Goal: Check status: Check status

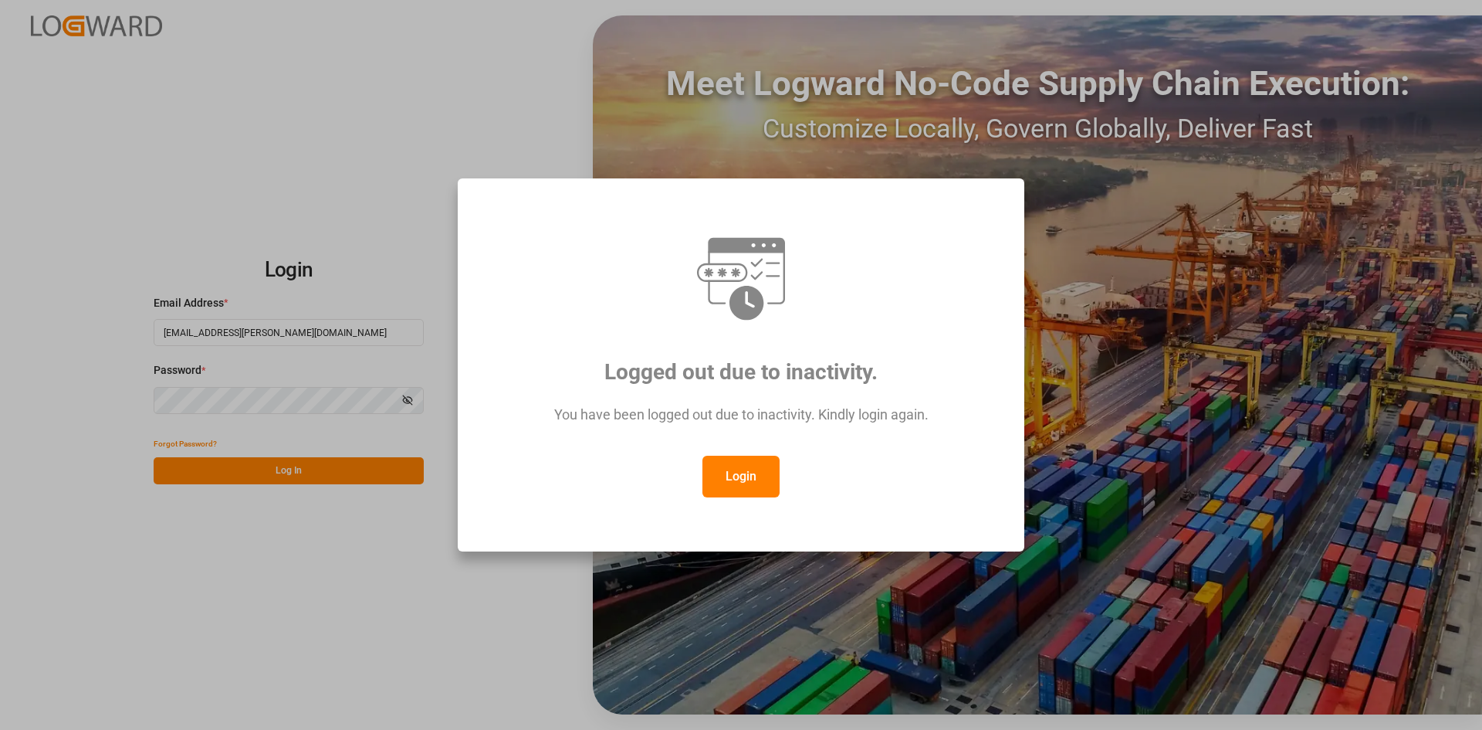
click at [729, 475] on button "Login" at bounding box center [741, 477] width 77 height 42
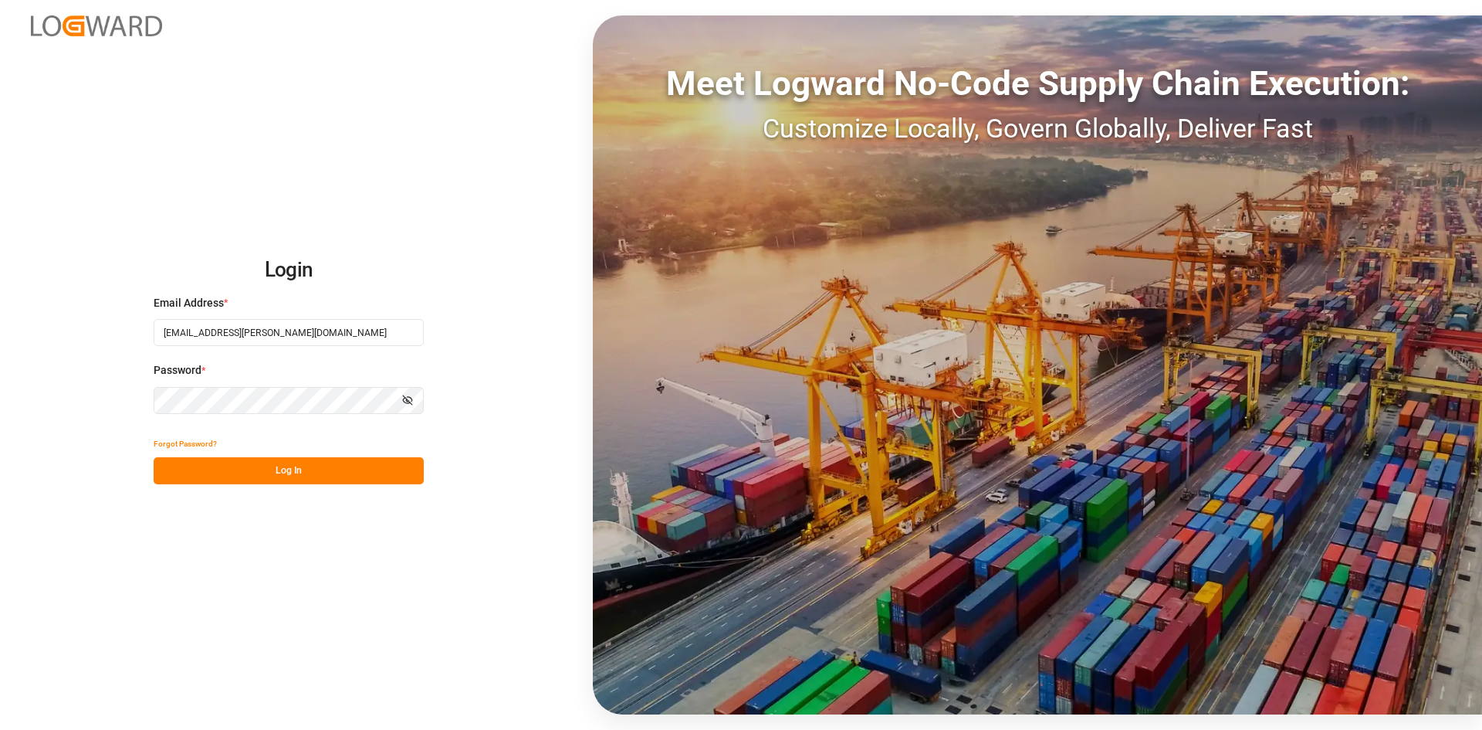
click at [359, 469] on button "Log In" at bounding box center [289, 470] width 270 height 27
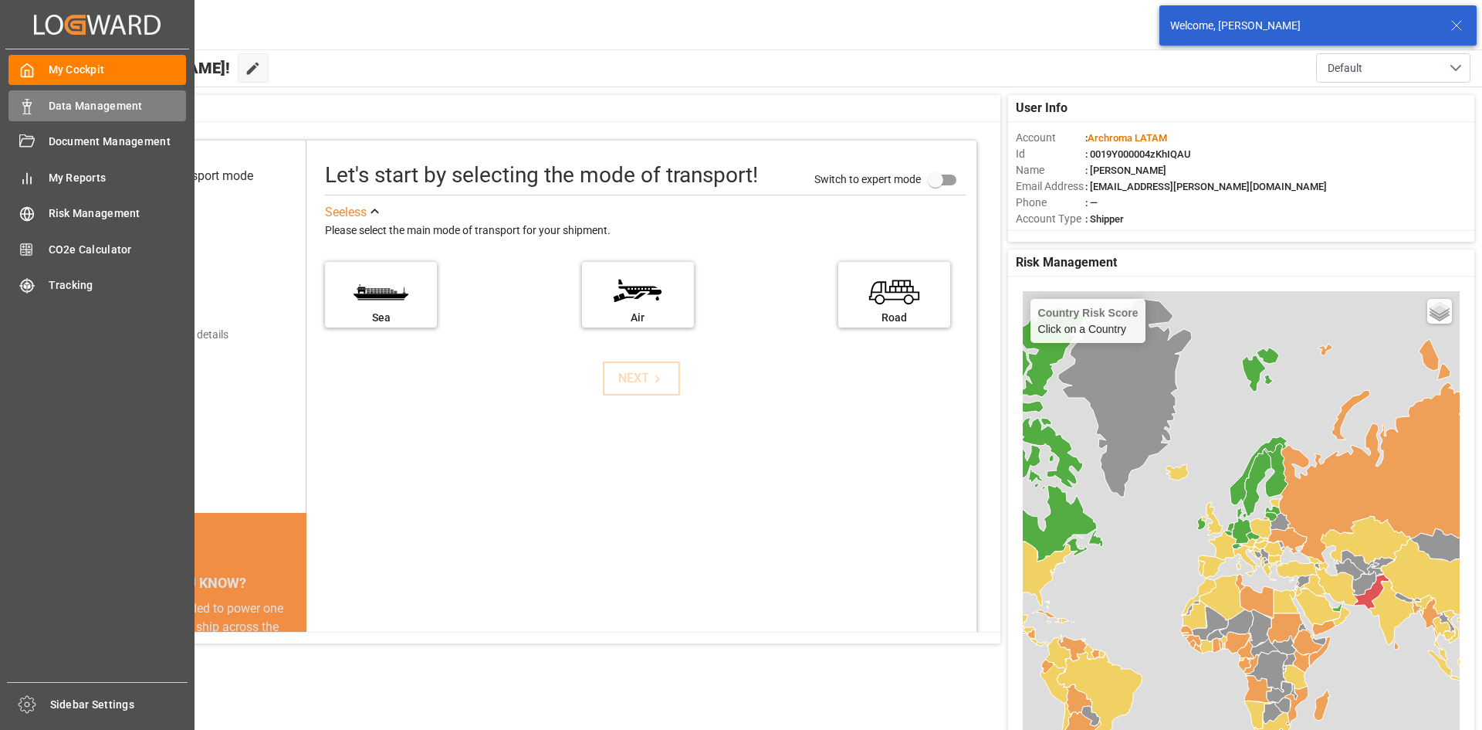
click at [58, 103] on span "Data Management" at bounding box center [118, 106] width 138 height 16
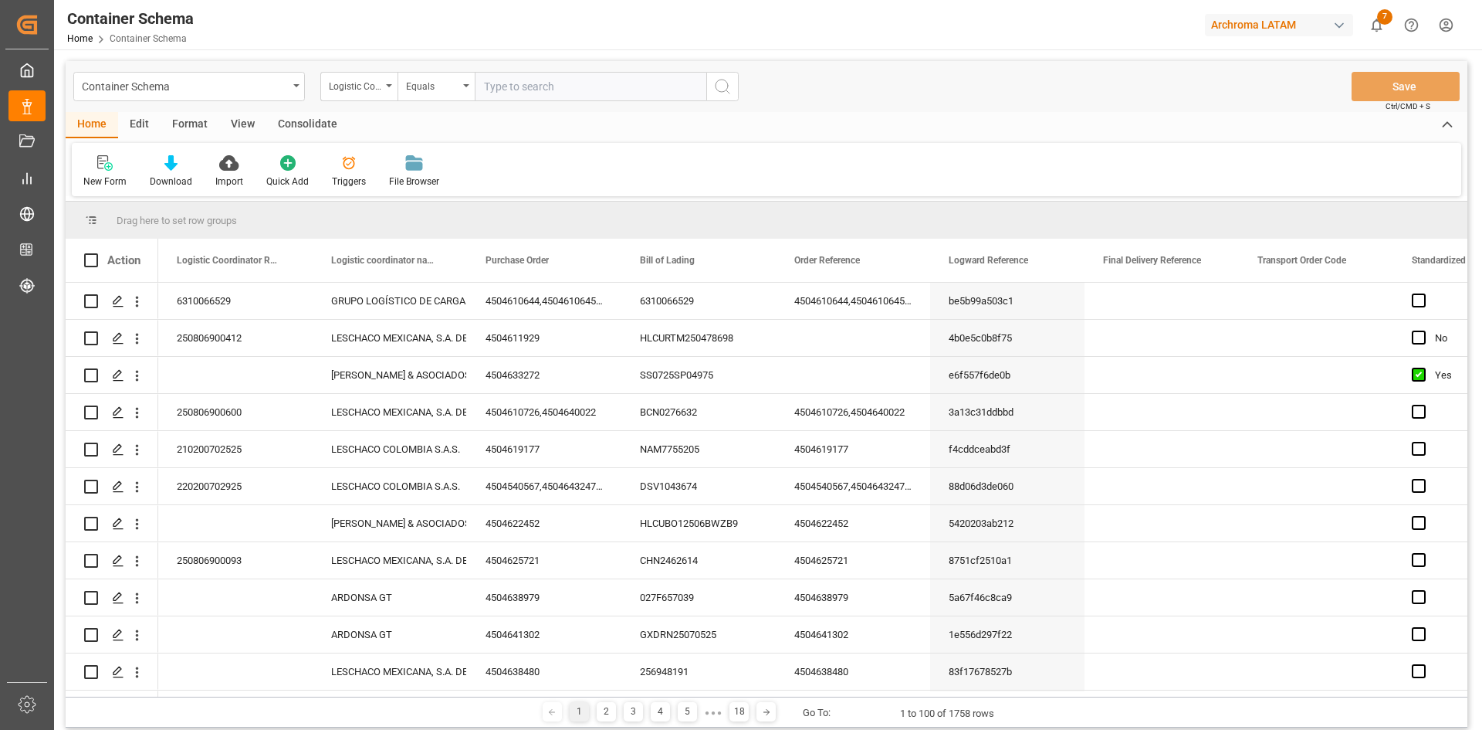
click at [296, 87] on div "Container Schema" at bounding box center [189, 86] width 232 height 29
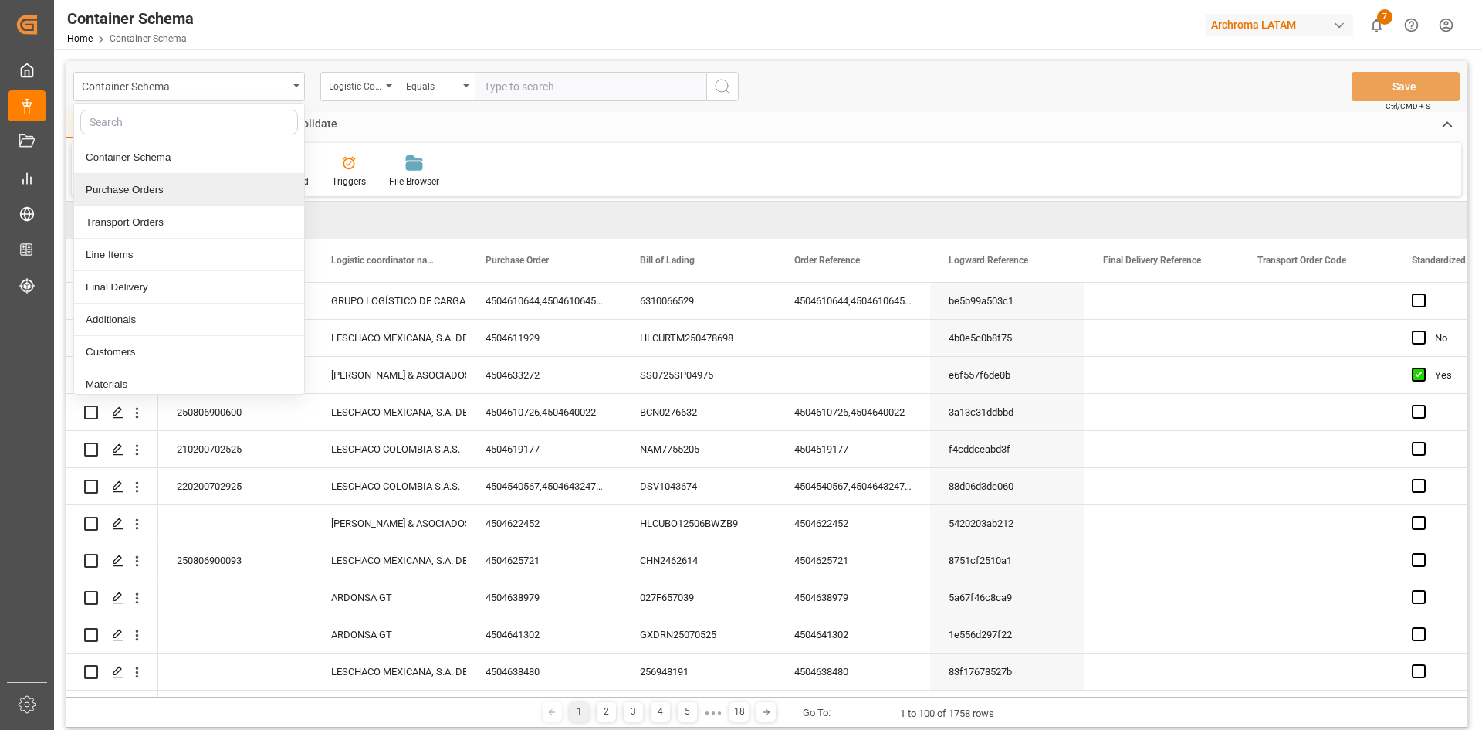
click at [195, 192] on div "Purchase Orders" at bounding box center [189, 190] width 230 height 32
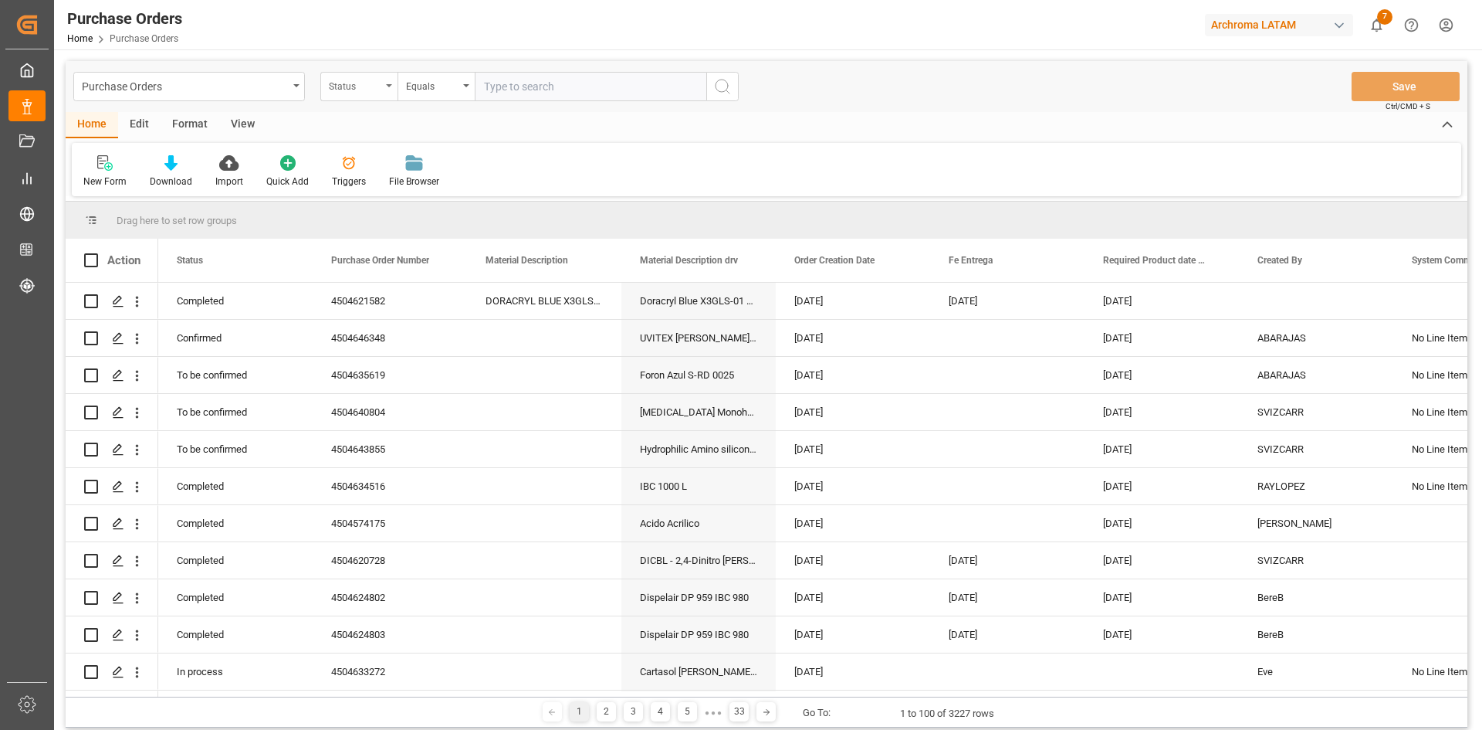
click at [385, 86] on div "Status" at bounding box center [358, 86] width 77 height 29
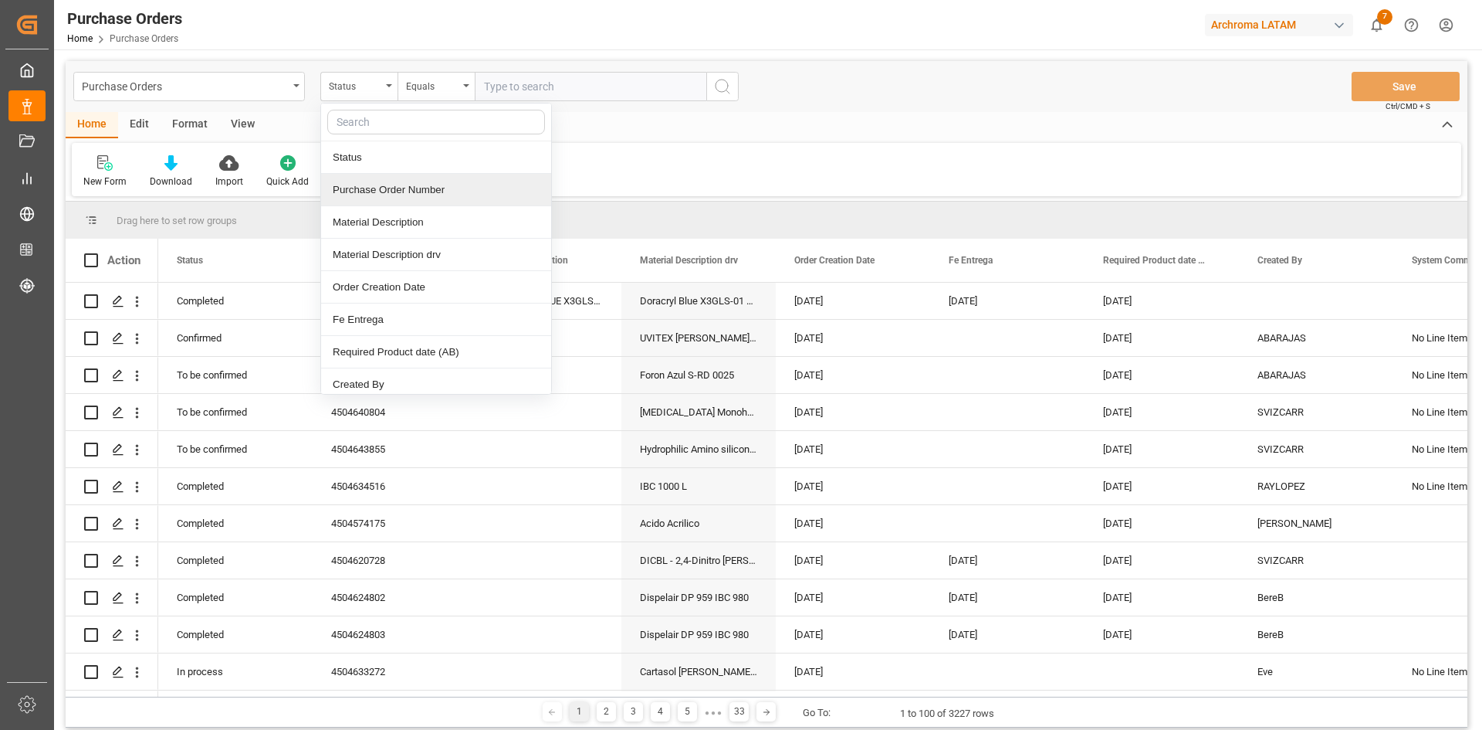
click at [383, 188] on div "Purchase Order Number" at bounding box center [436, 190] width 230 height 32
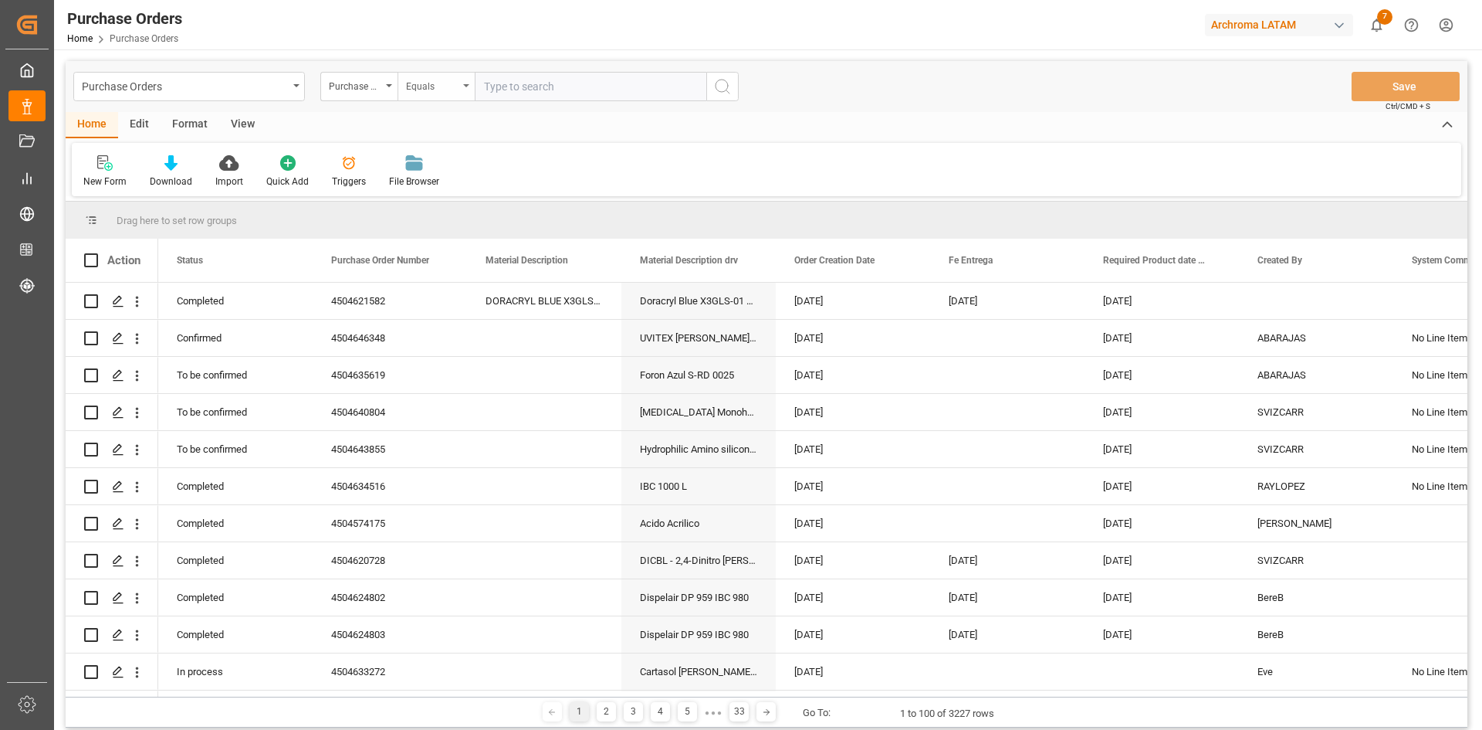
click at [442, 91] on div "Equals" at bounding box center [432, 85] width 53 height 18
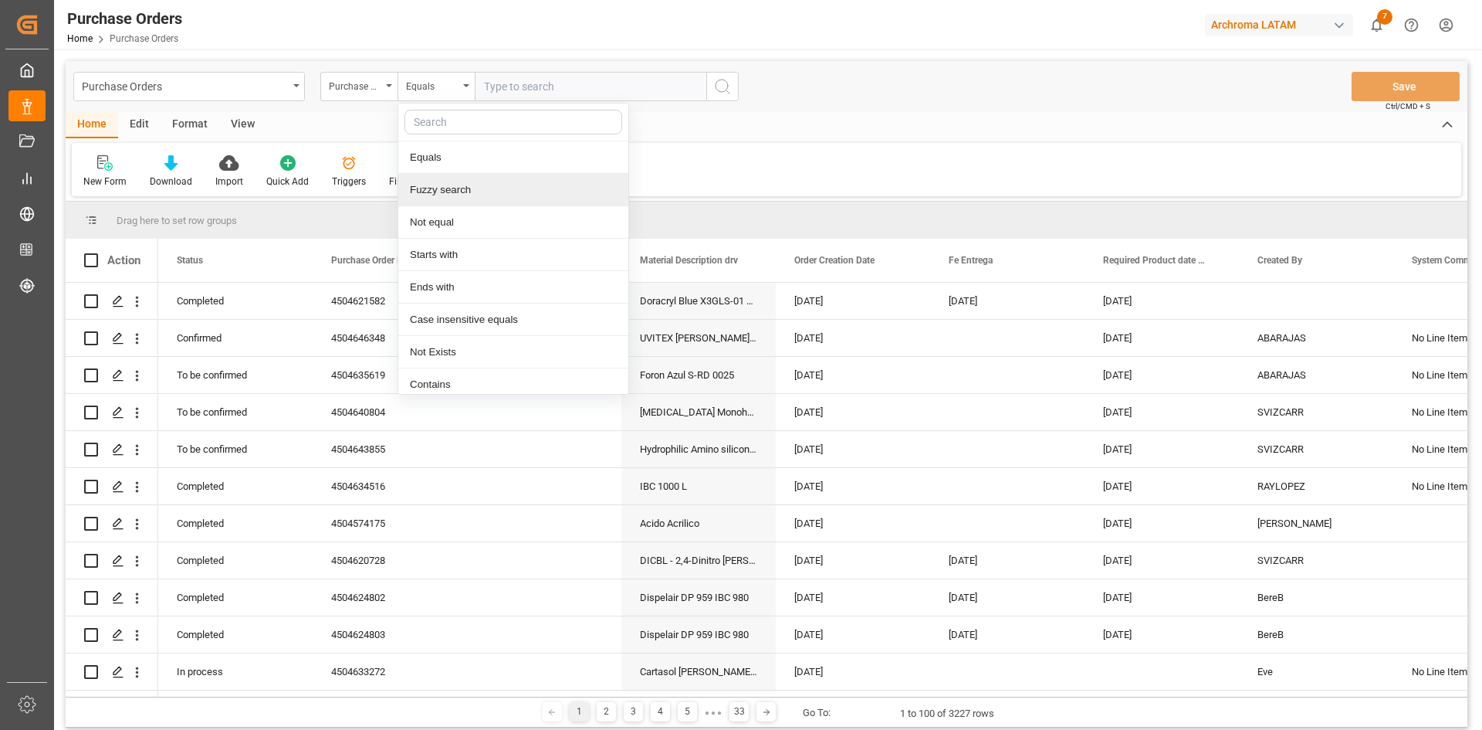
drag, startPoint x: 459, startPoint y: 190, endPoint x: 480, endPoint y: 176, distance: 25.1
click at [459, 191] on div "Fuzzy search" at bounding box center [513, 190] width 230 height 32
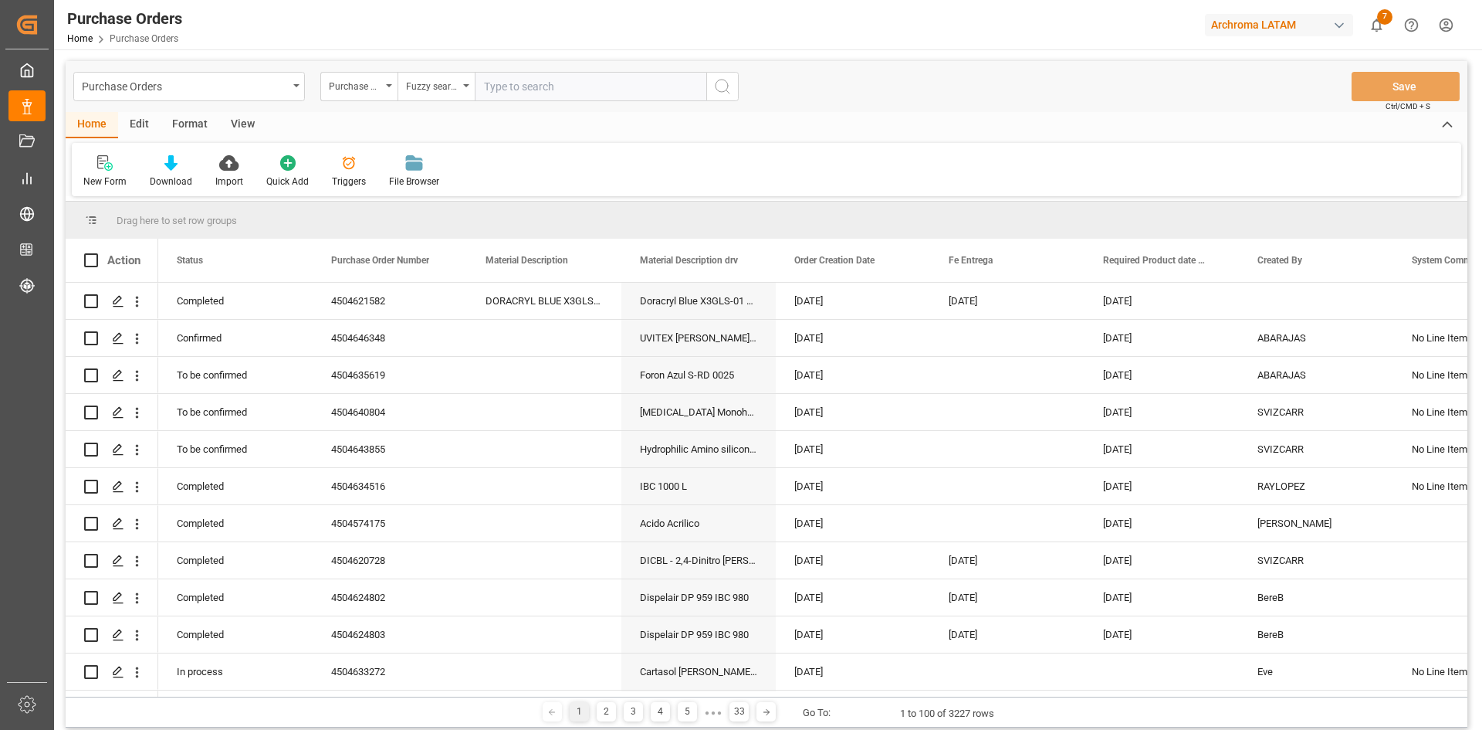
click at [514, 86] on input "text" at bounding box center [591, 86] width 232 height 29
paste input "4504638429"
type input "4504638429"
click at [729, 85] on icon "search button" at bounding box center [722, 86] width 19 height 19
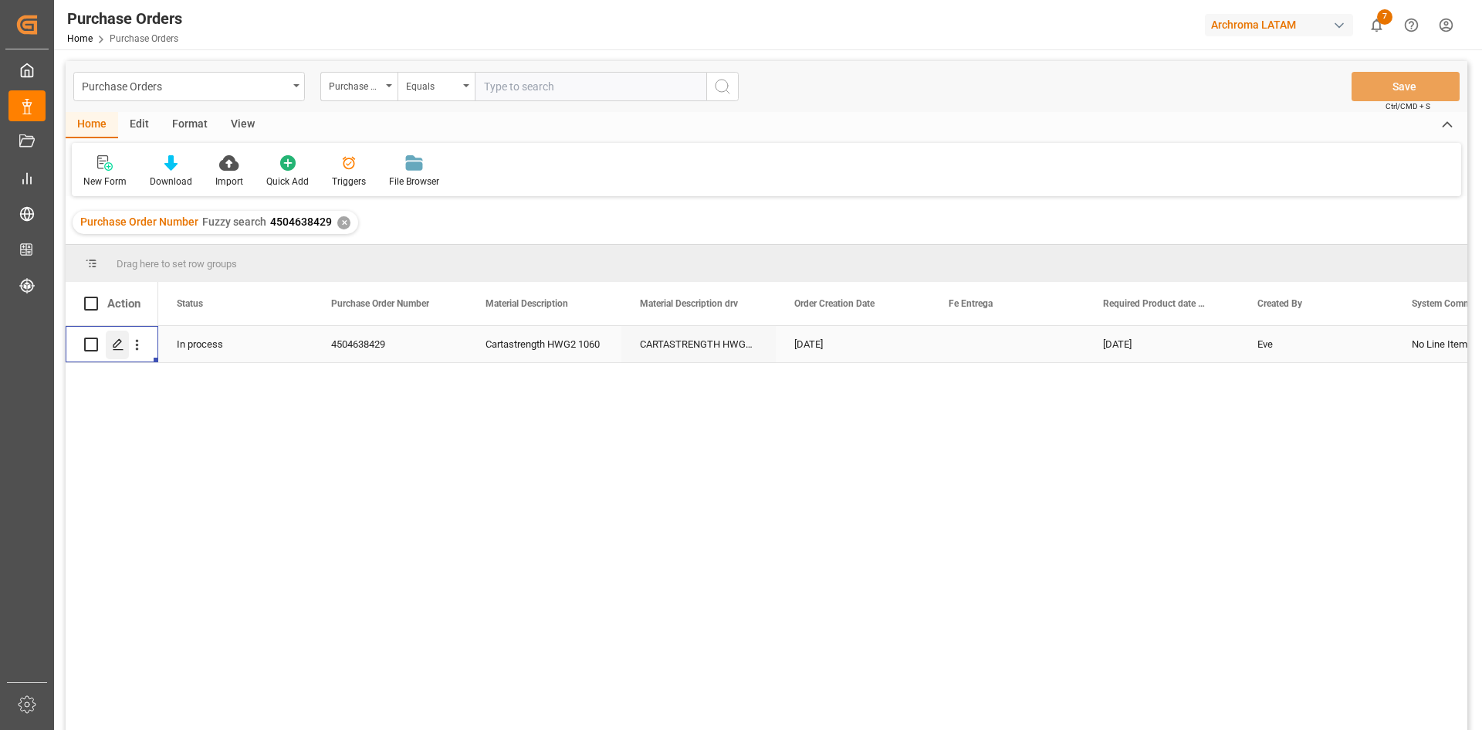
click at [119, 337] on div "Press SPACE to select this row." at bounding box center [117, 344] width 23 height 29
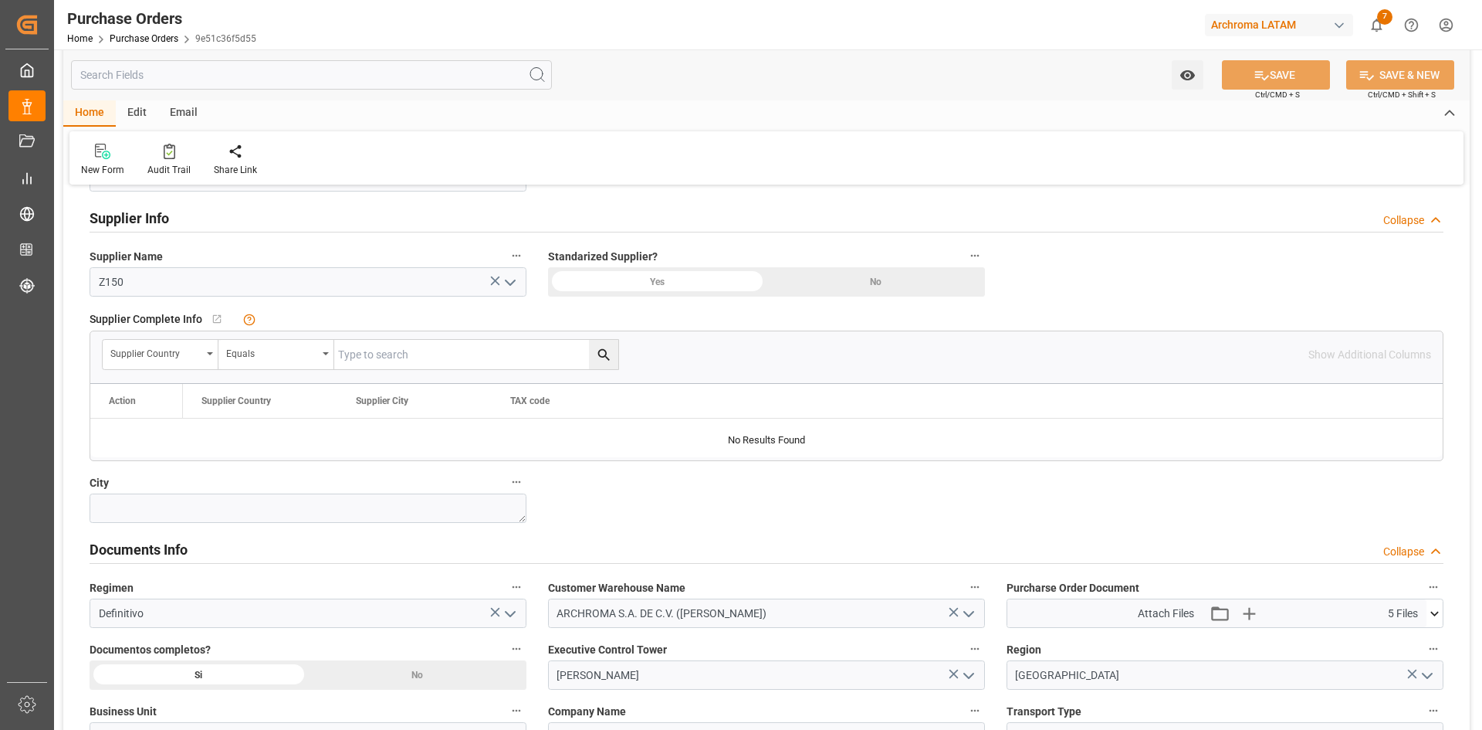
scroll to position [618, 0]
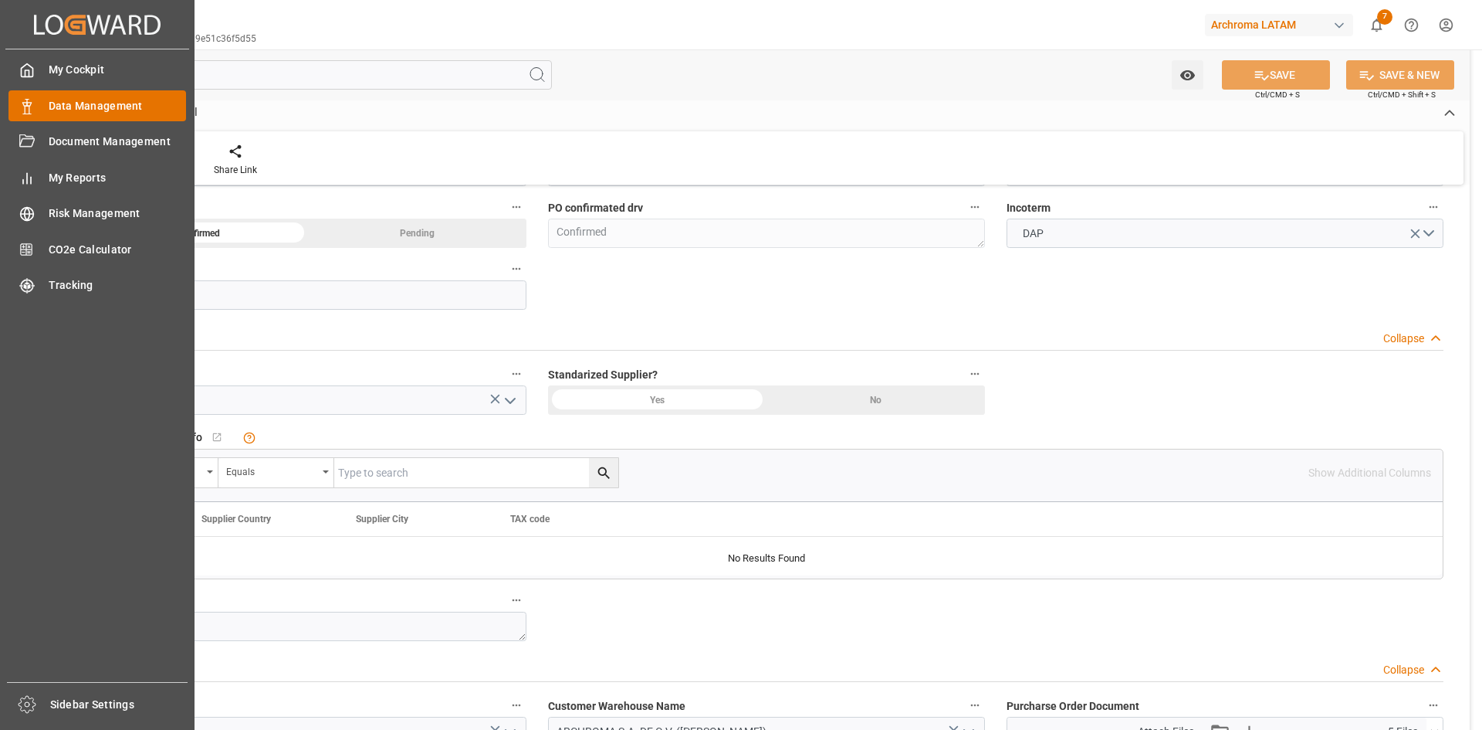
click at [45, 107] on div "Data Management Data Management" at bounding box center [97, 105] width 178 height 30
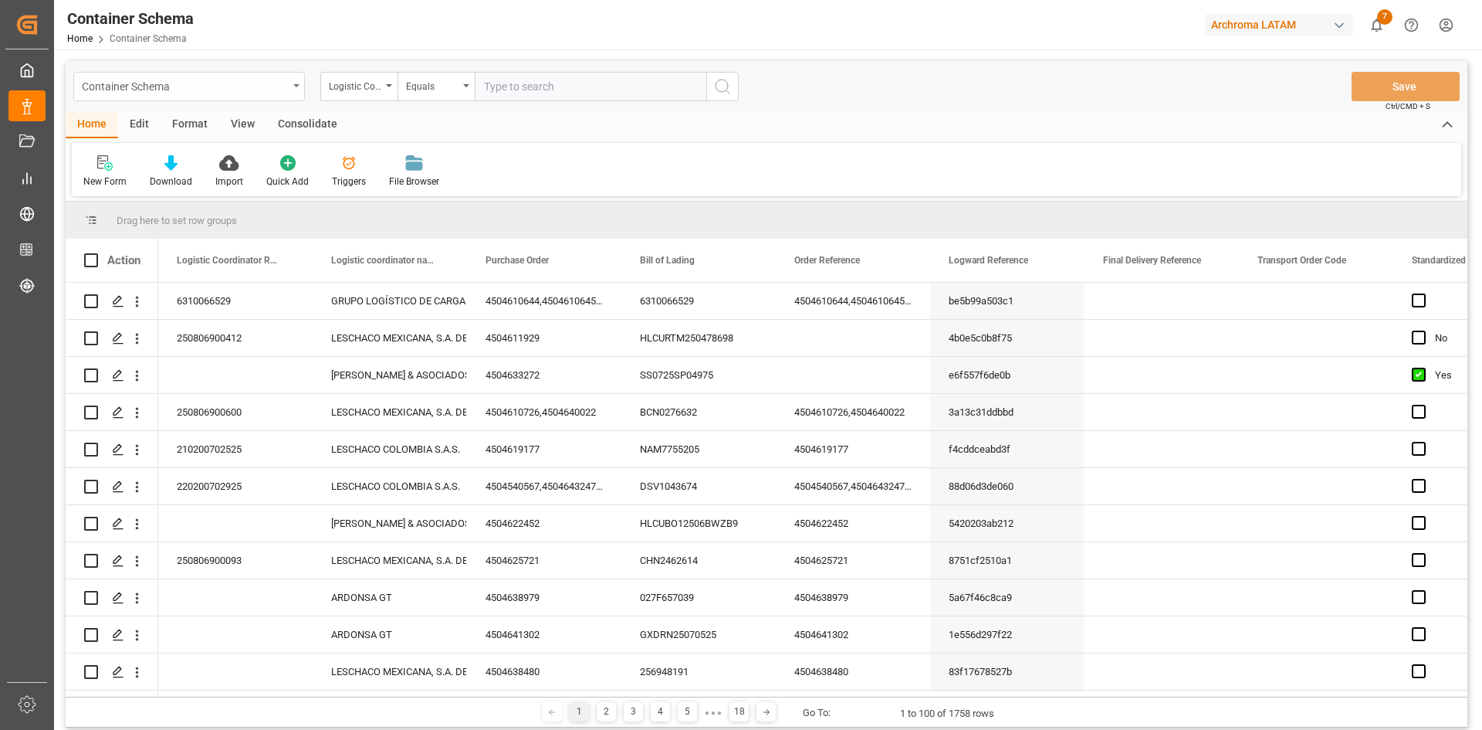
click at [293, 87] on div "Container Schema" at bounding box center [189, 86] width 232 height 29
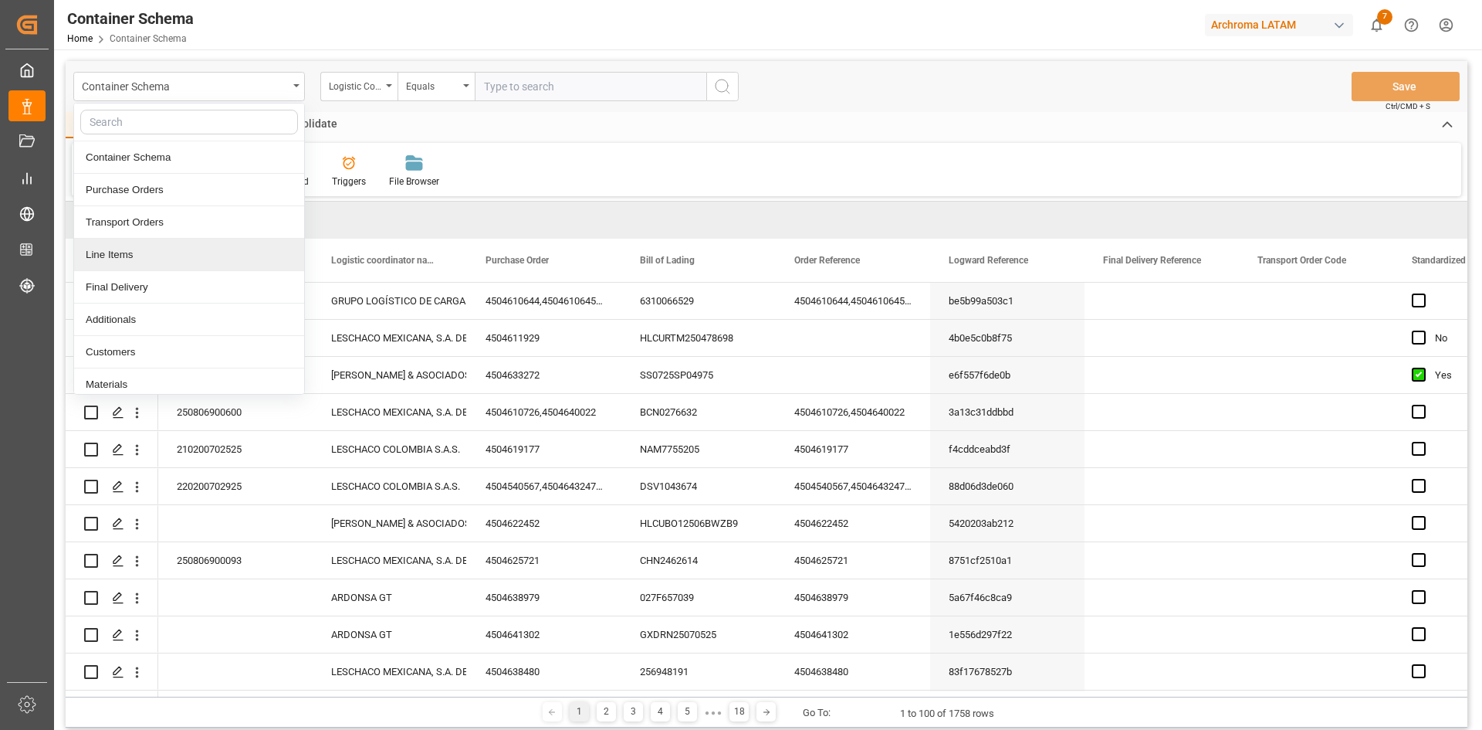
click at [209, 249] on div "Line Items" at bounding box center [189, 255] width 230 height 32
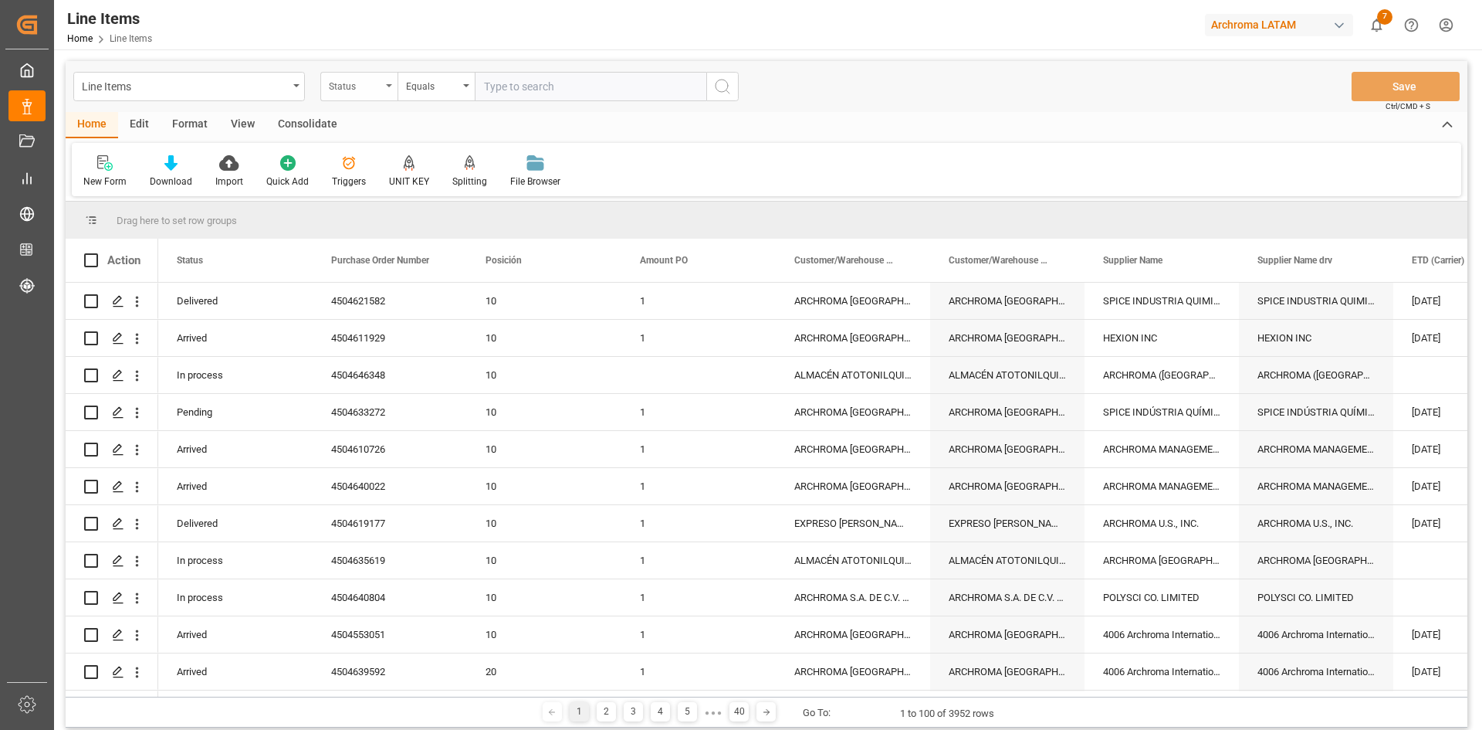
click at [386, 90] on div "Status" at bounding box center [358, 86] width 77 height 29
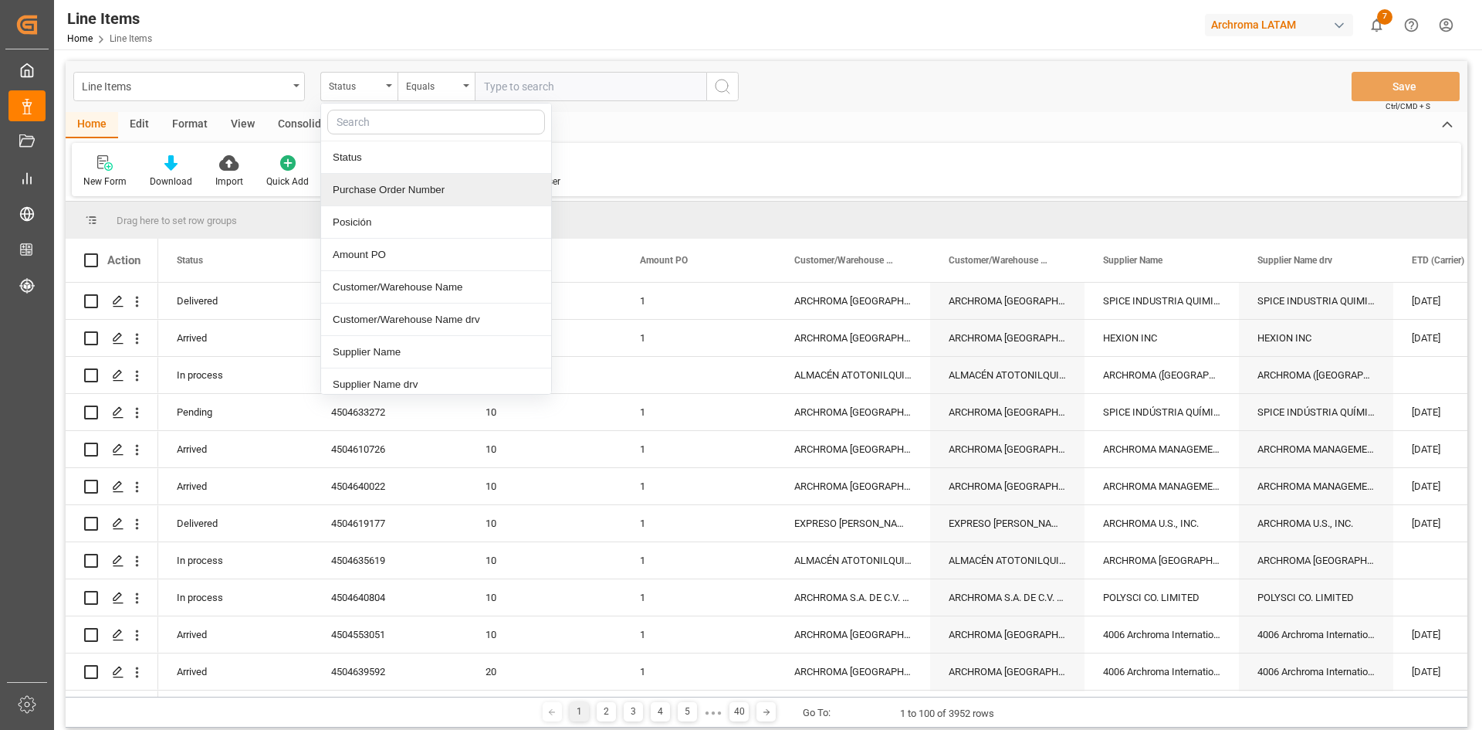
click at [395, 197] on div "Purchase Order Number" at bounding box center [436, 190] width 230 height 32
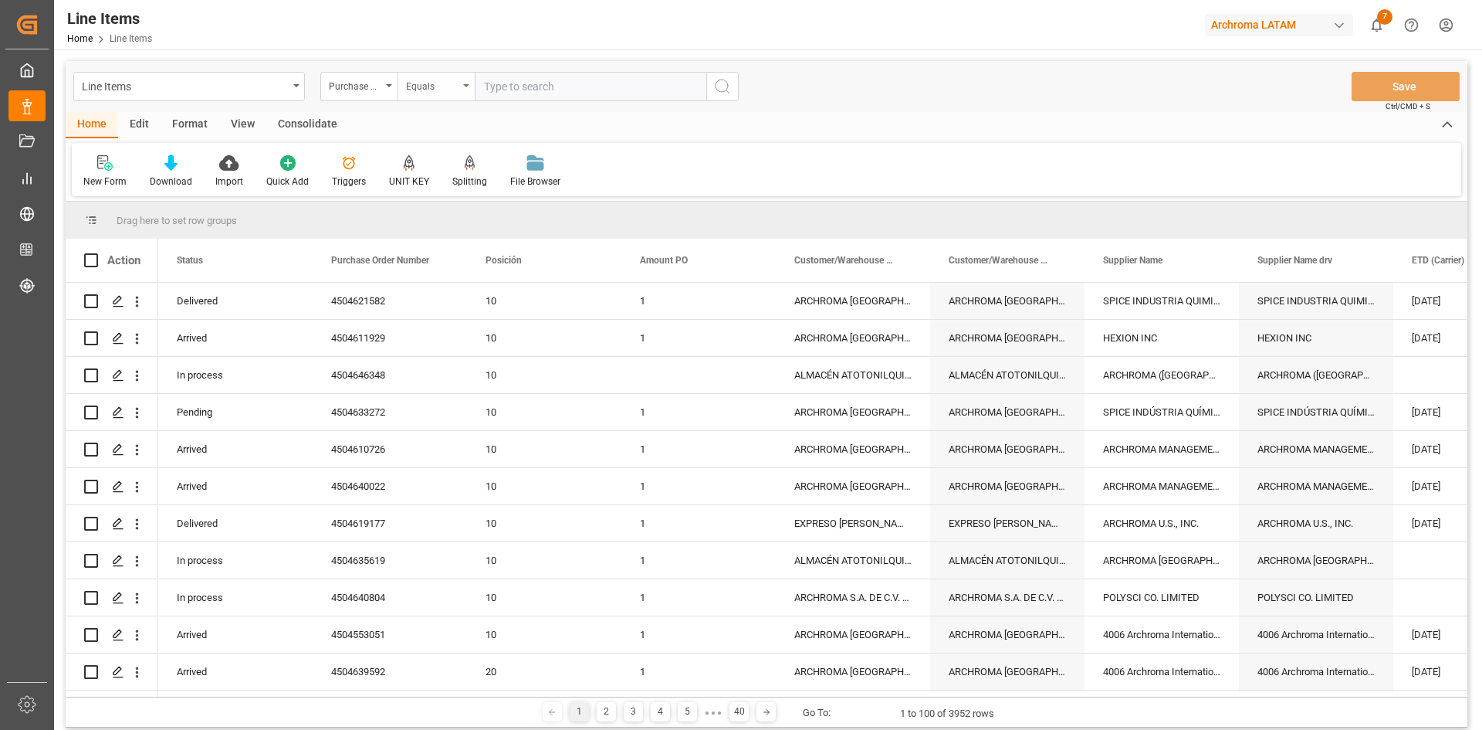
click at [437, 100] on div "Equals" at bounding box center [436, 86] width 77 height 29
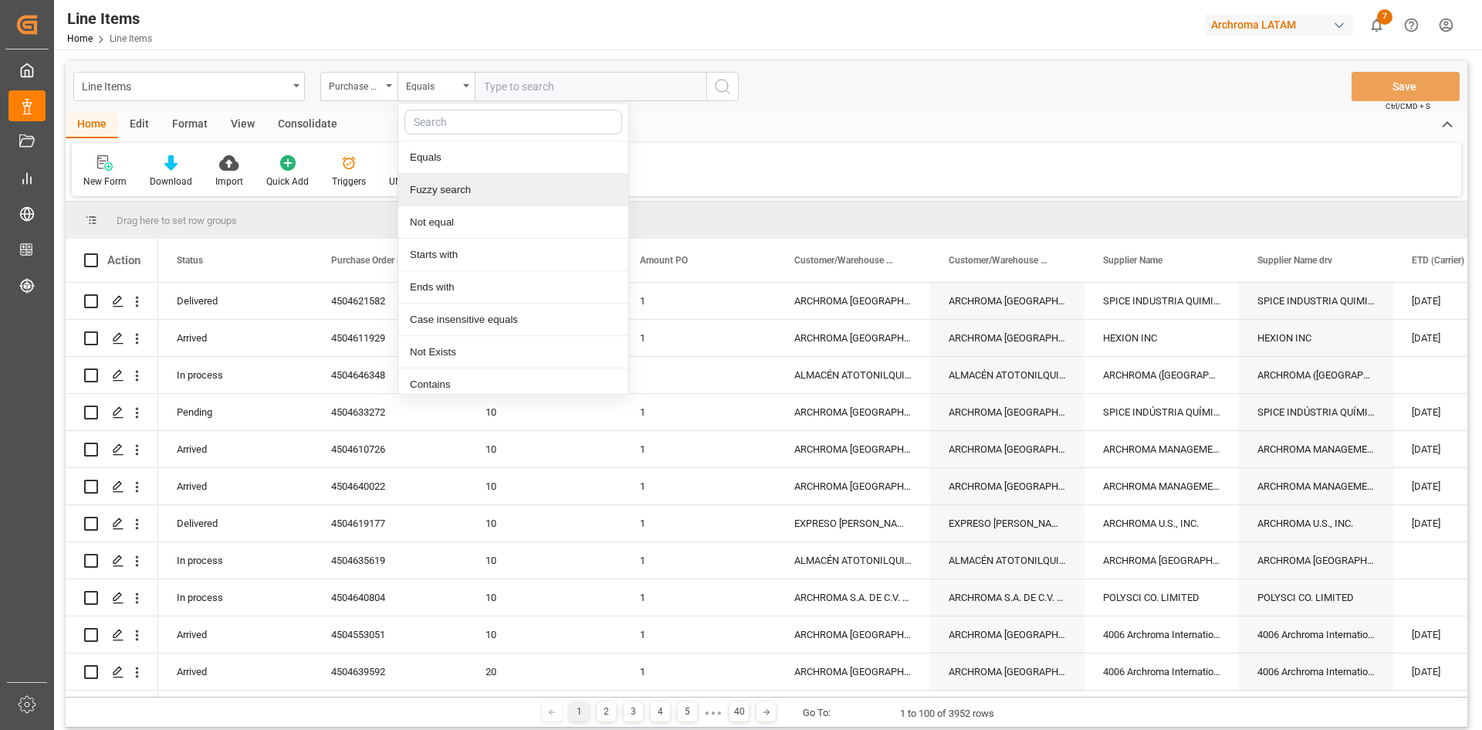
click at [455, 185] on div "Fuzzy search" at bounding box center [513, 190] width 230 height 32
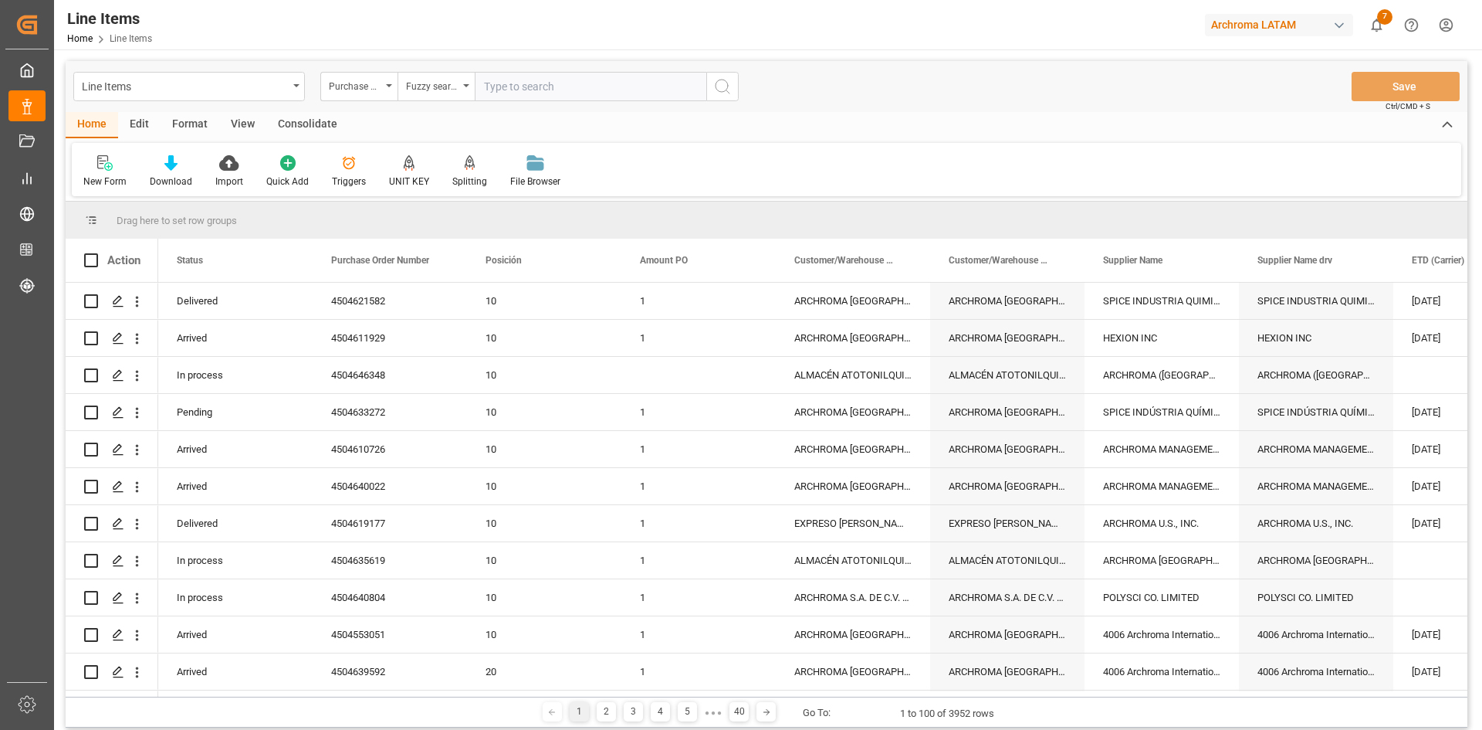
click at [525, 95] on input "text" at bounding box center [591, 86] width 232 height 29
paste input "4504638429"
type input "4504638429"
click at [720, 97] on button "search button" at bounding box center [722, 86] width 32 height 29
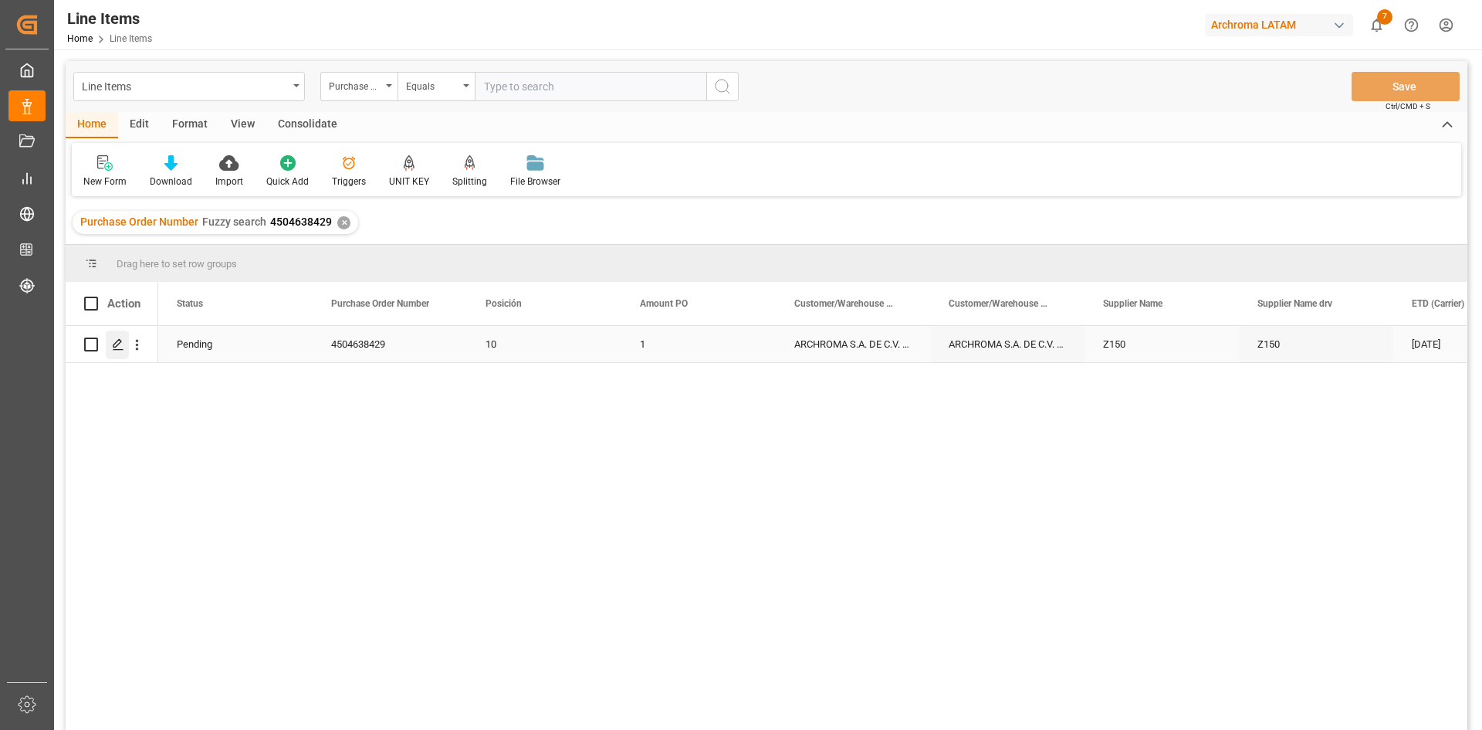
click at [120, 344] on polygon "Press SPACE to select this row." at bounding box center [117, 344] width 8 height 8
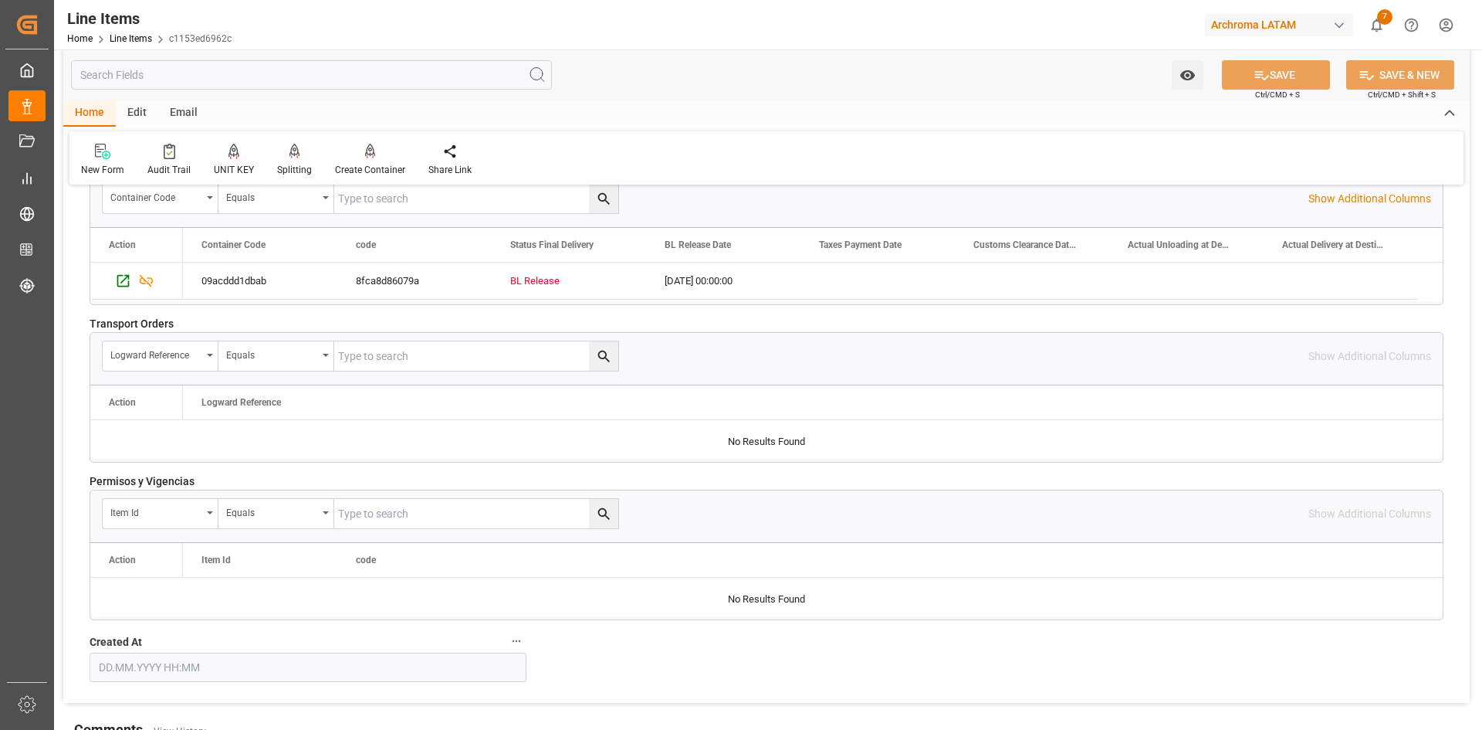
scroll to position [2548, 0]
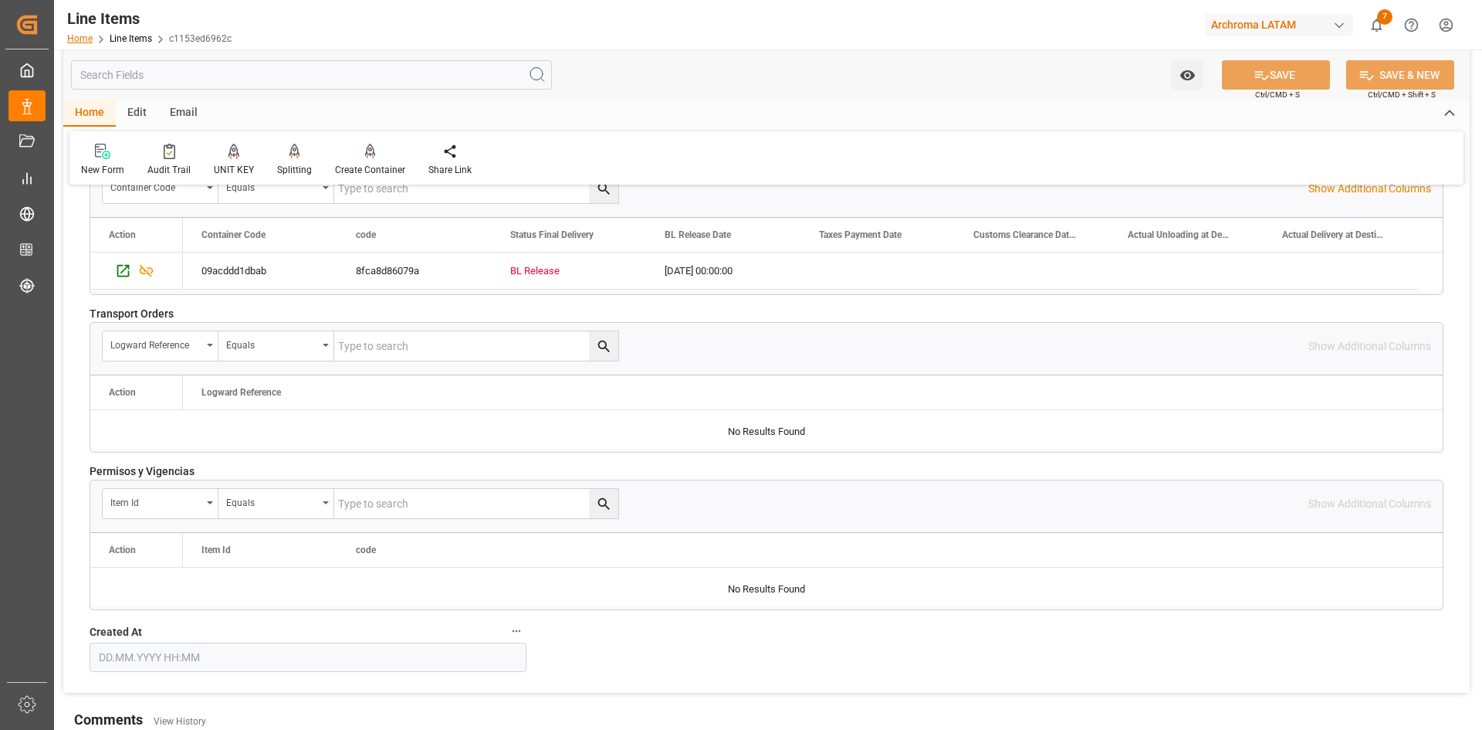
click at [86, 42] on link "Home" at bounding box center [79, 38] width 25 height 11
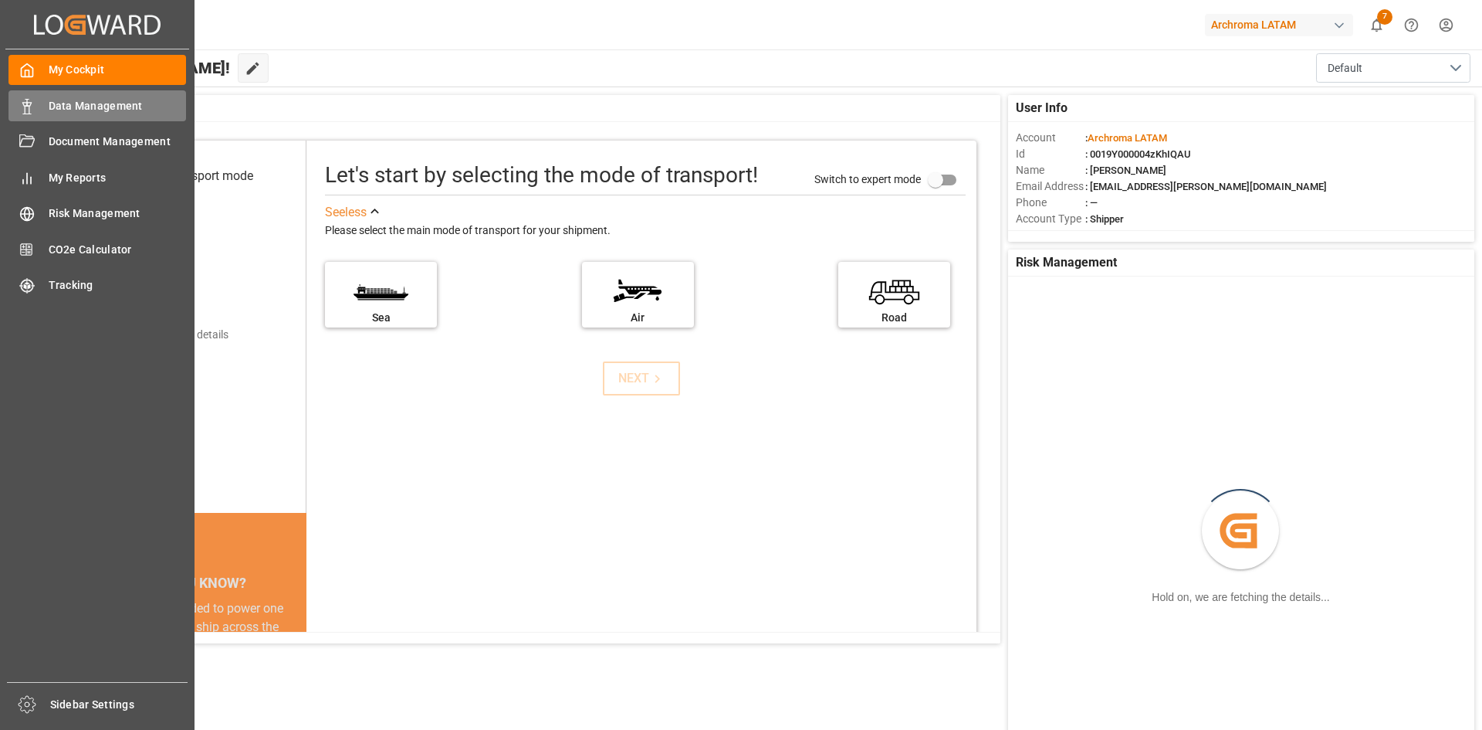
click at [15, 95] on div "Data Management Data Management" at bounding box center [97, 105] width 178 height 30
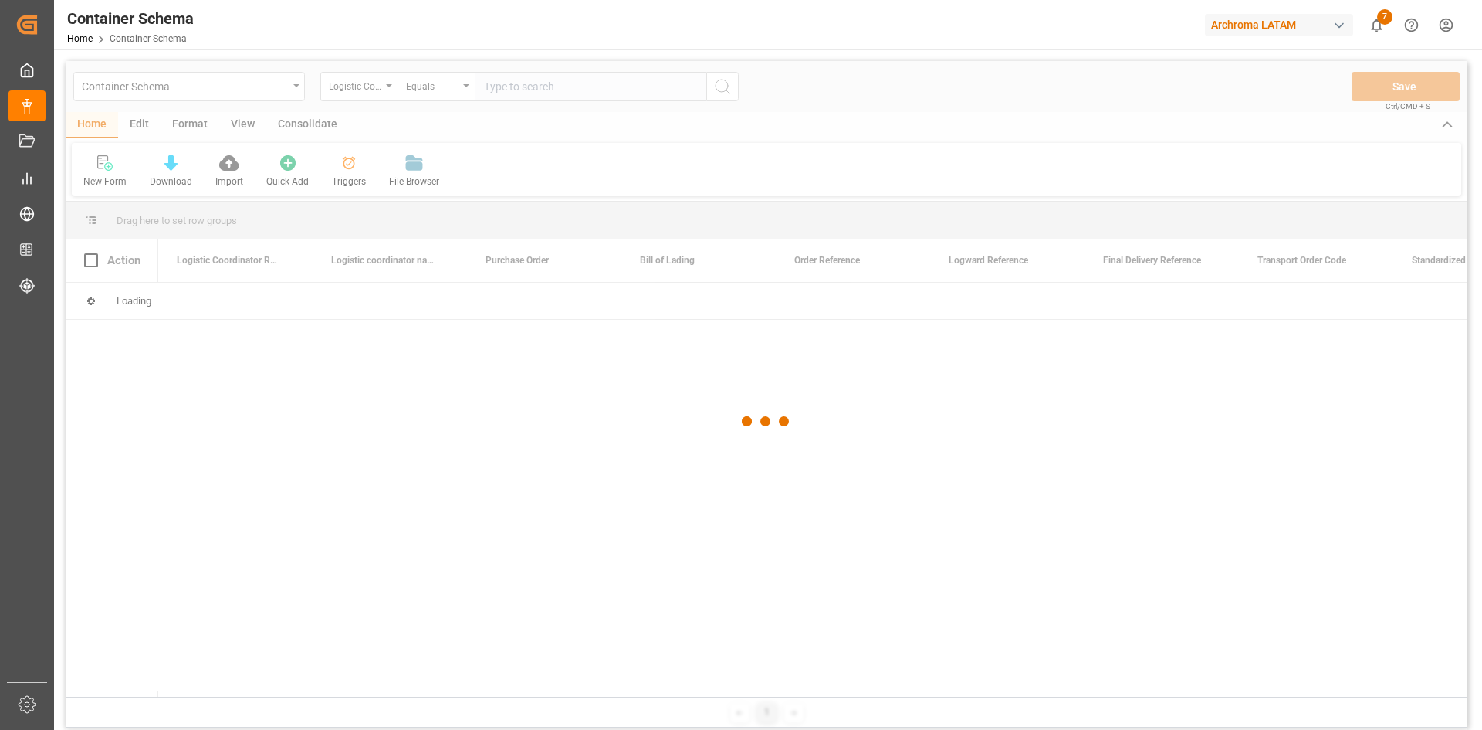
click at [294, 83] on div at bounding box center [767, 421] width 1402 height 720
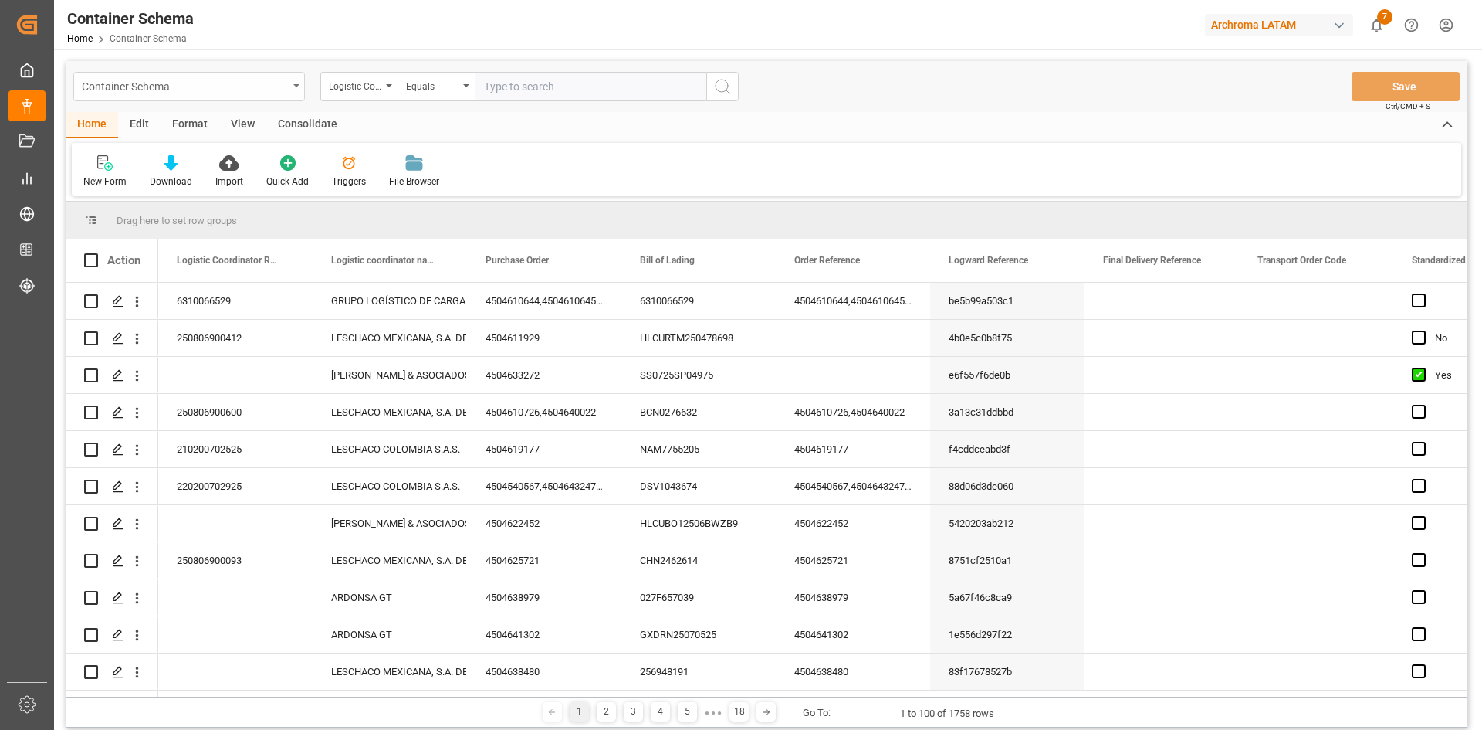
click at [294, 83] on div "Container Schema" at bounding box center [189, 86] width 232 height 29
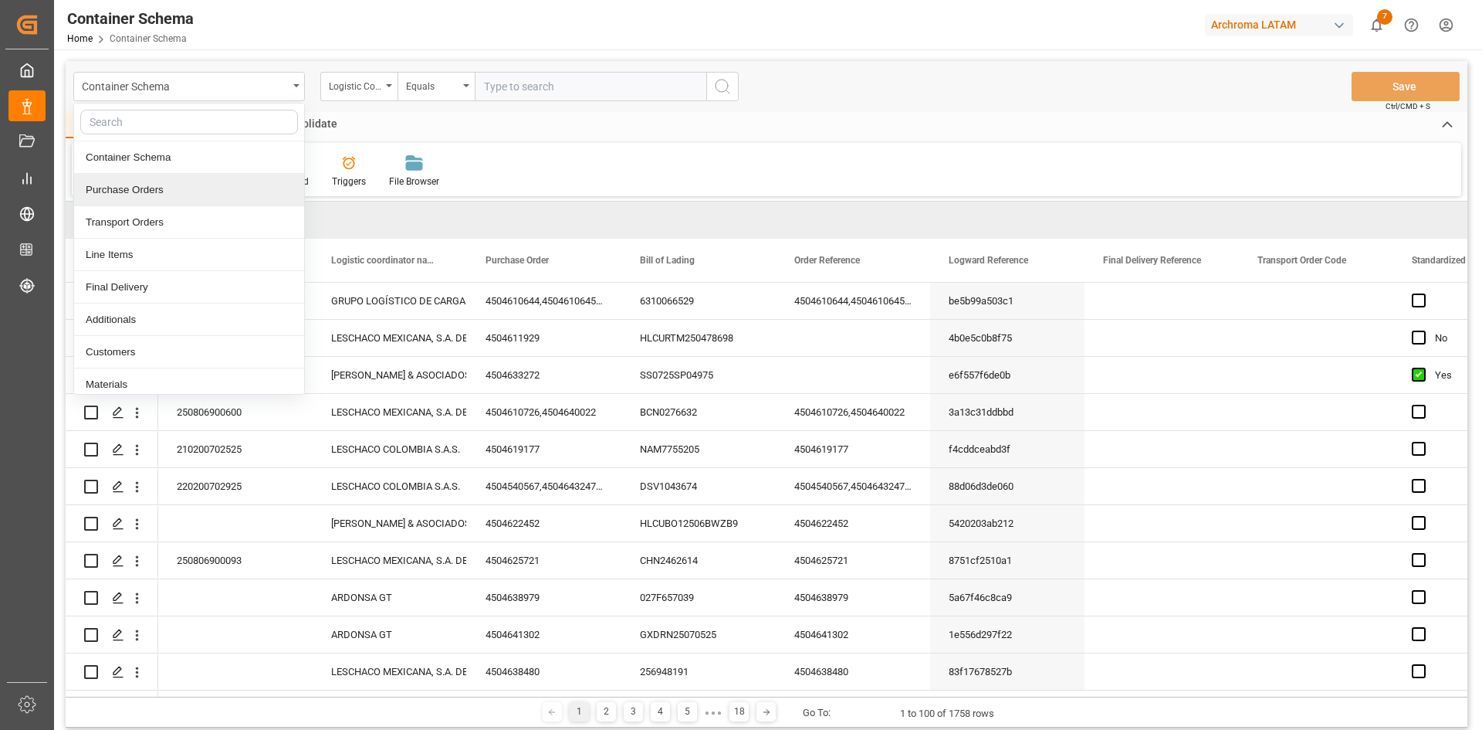
click at [235, 185] on div "Purchase Orders" at bounding box center [189, 190] width 230 height 32
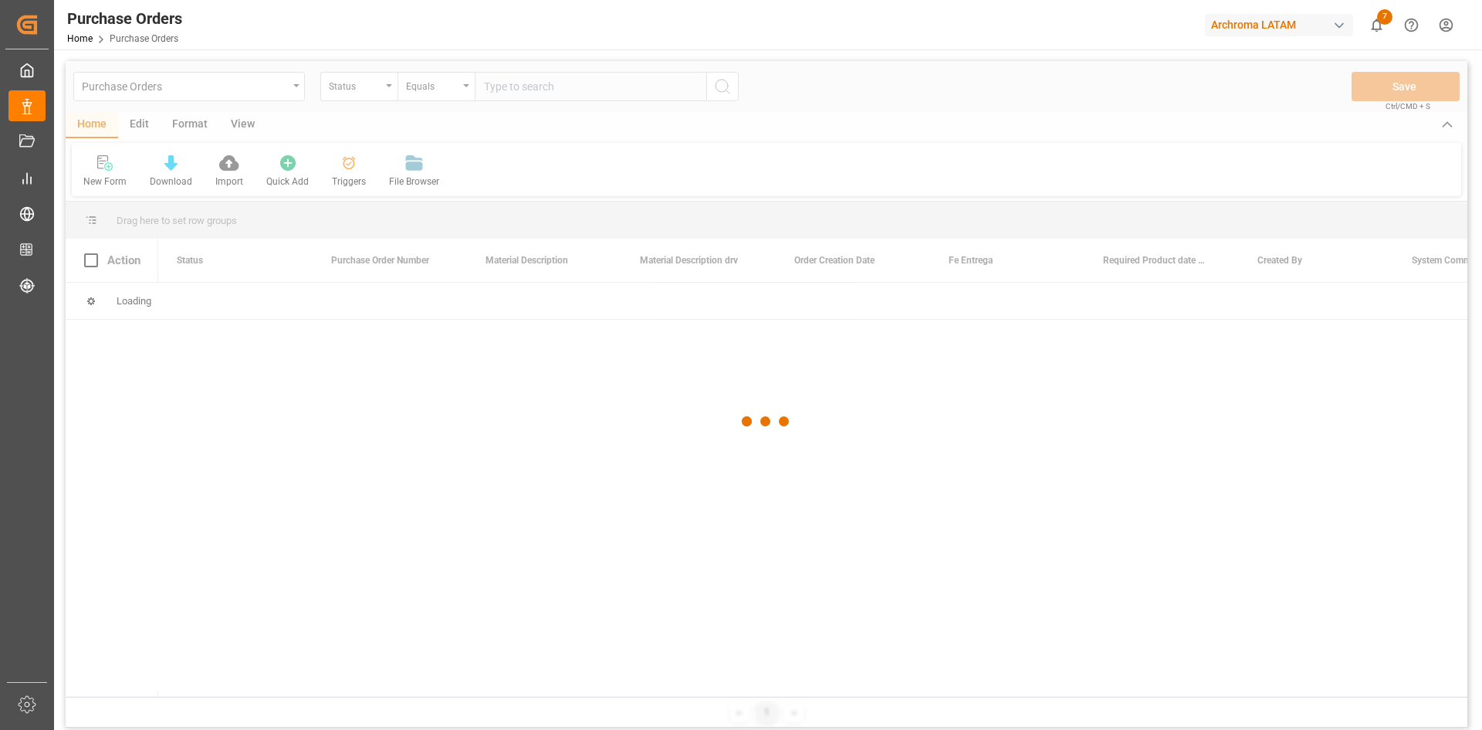
click at [349, 94] on div at bounding box center [767, 421] width 1402 height 720
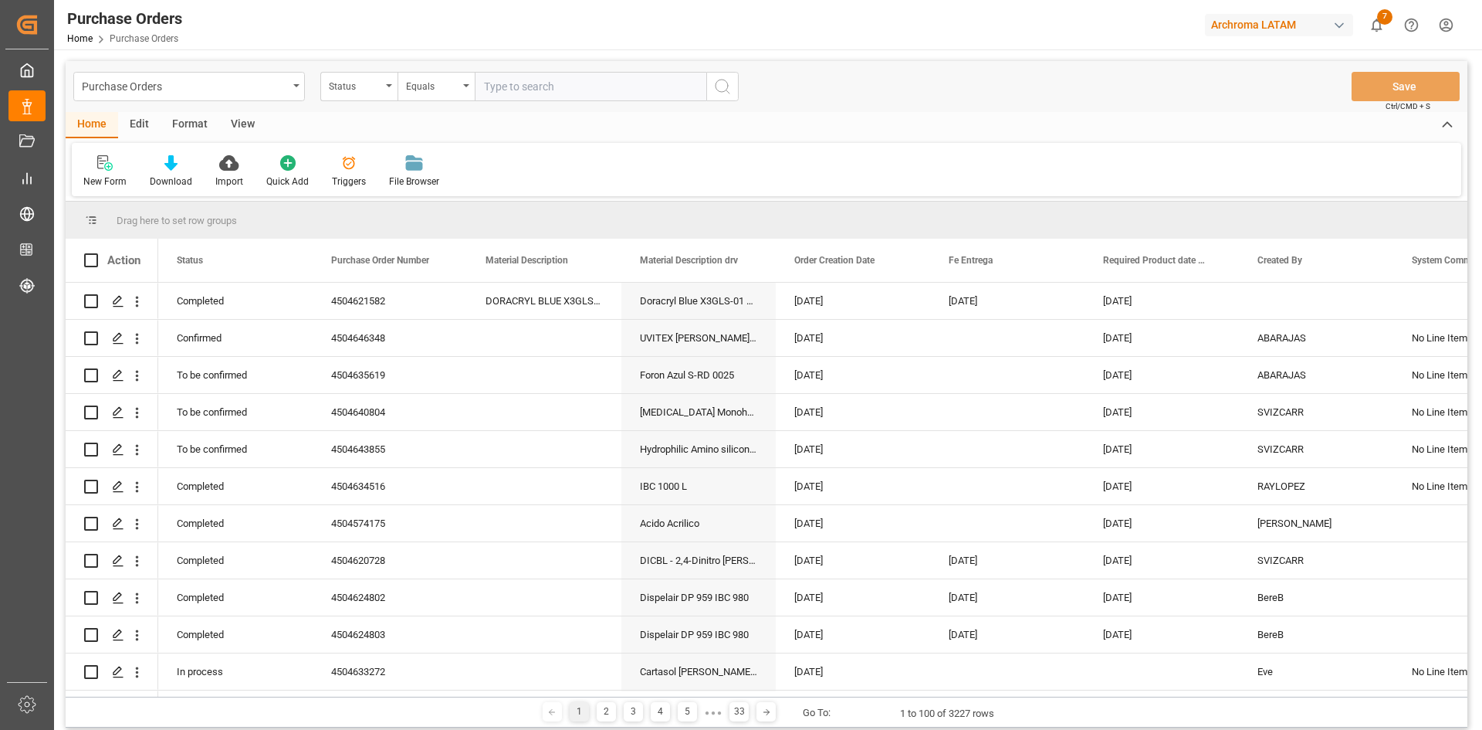
click at [349, 94] on div "Status" at bounding box center [358, 86] width 77 height 29
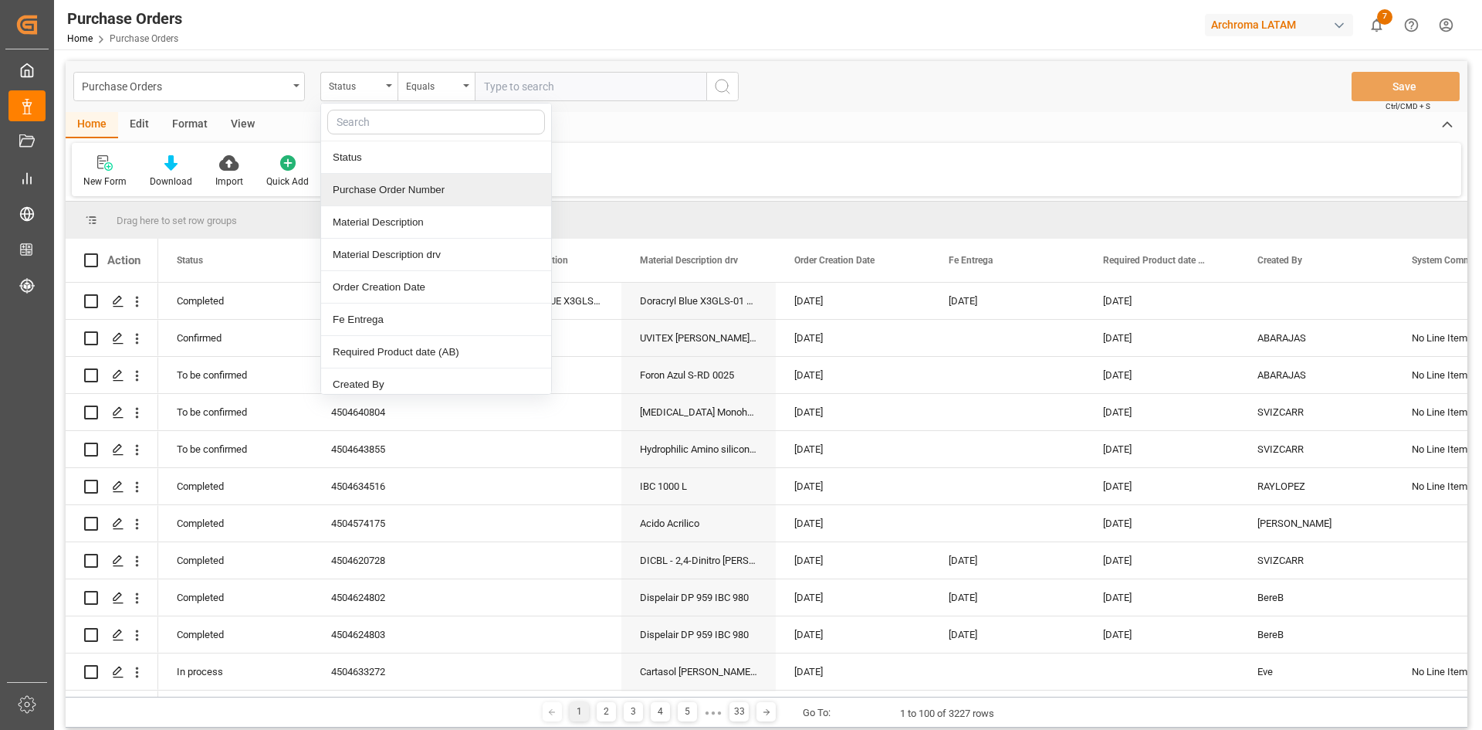
click at [369, 187] on div "Purchase Order Number" at bounding box center [436, 190] width 230 height 32
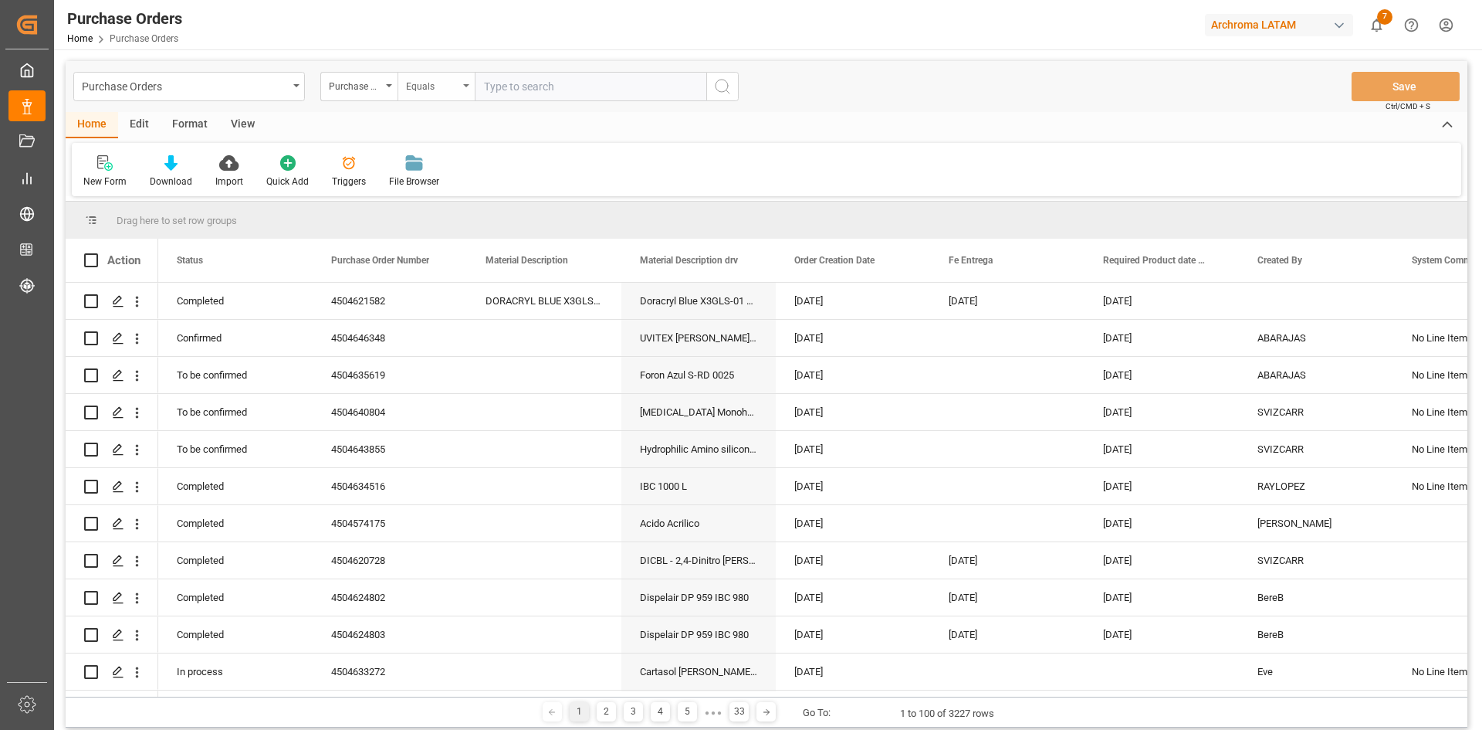
click at [443, 84] on div "Equals" at bounding box center [432, 85] width 53 height 18
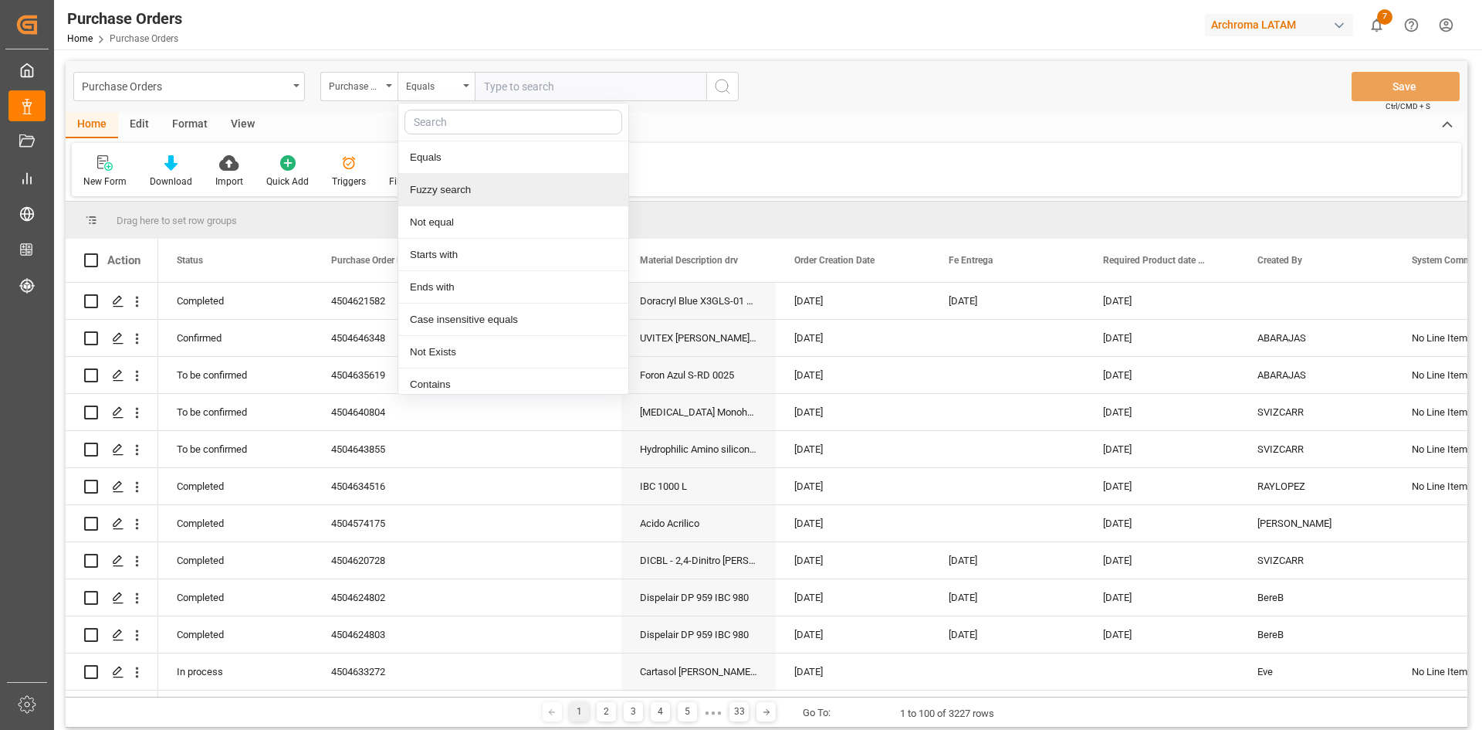
click at [477, 185] on div "Fuzzy search" at bounding box center [513, 190] width 230 height 32
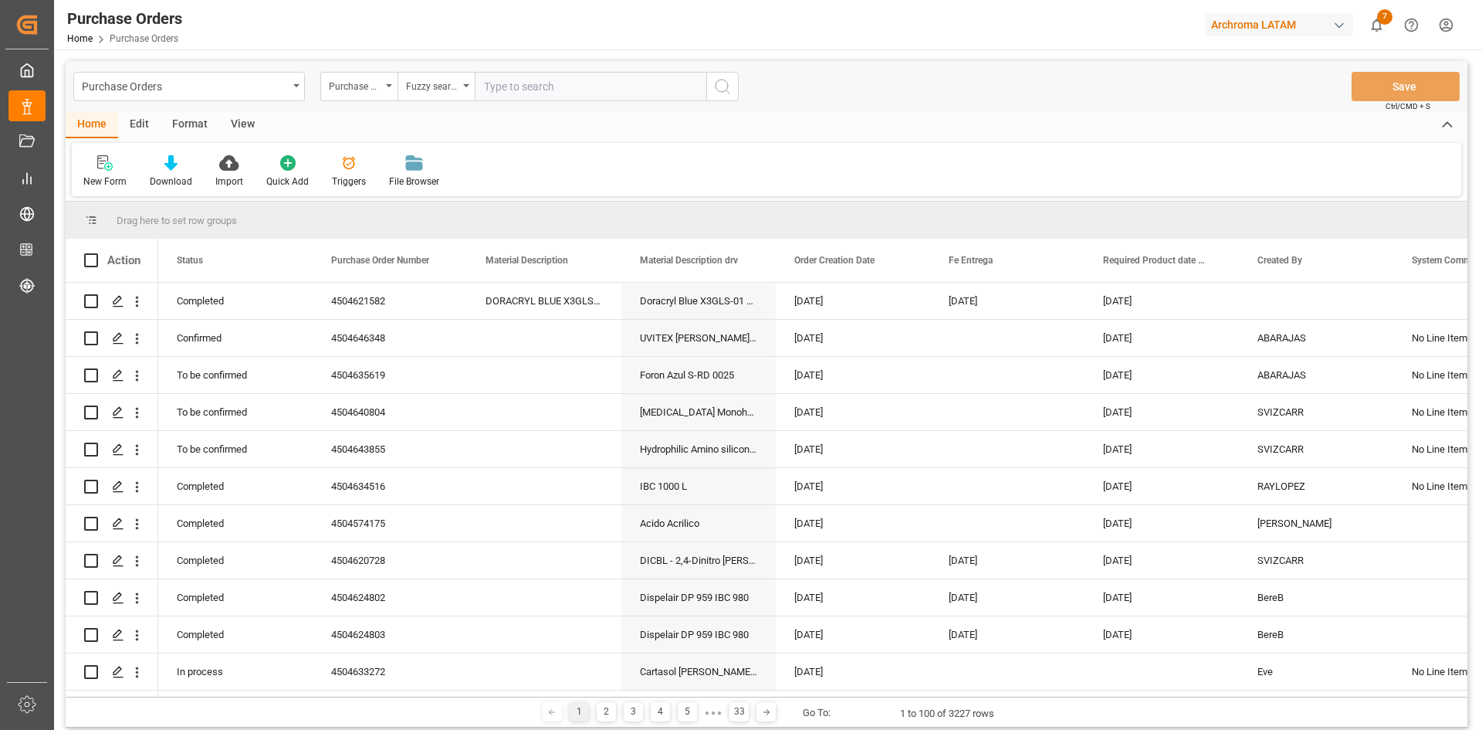
click at [522, 94] on input "text" at bounding box center [591, 86] width 232 height 29
paste input "4504638429"
type input "4504638429"
click at [729, 93] on icon "search button" at bounding box center [722, 86] width 19 height 19
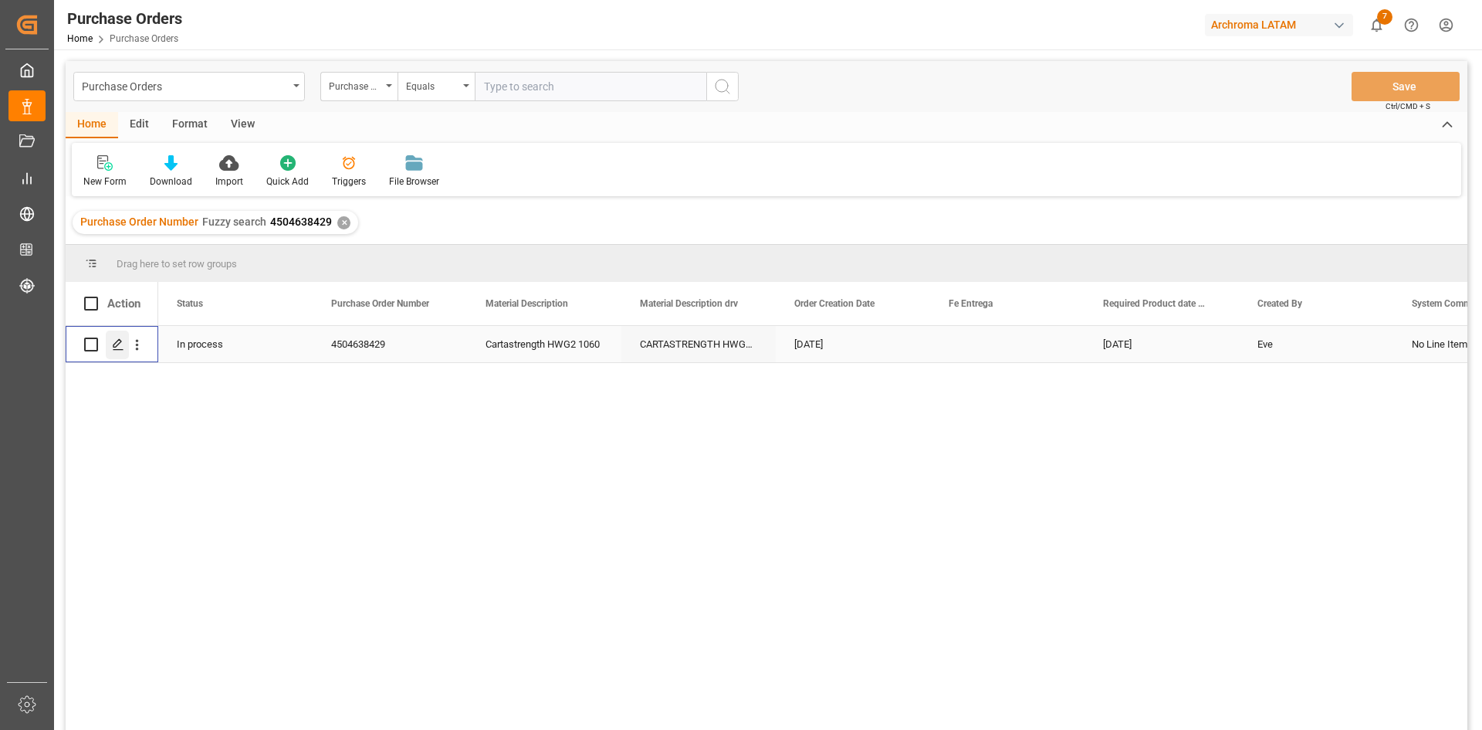
click at [111, 344] on div "Press SPACE to select this row." at bounding box center [117, 344] width 23 height 29
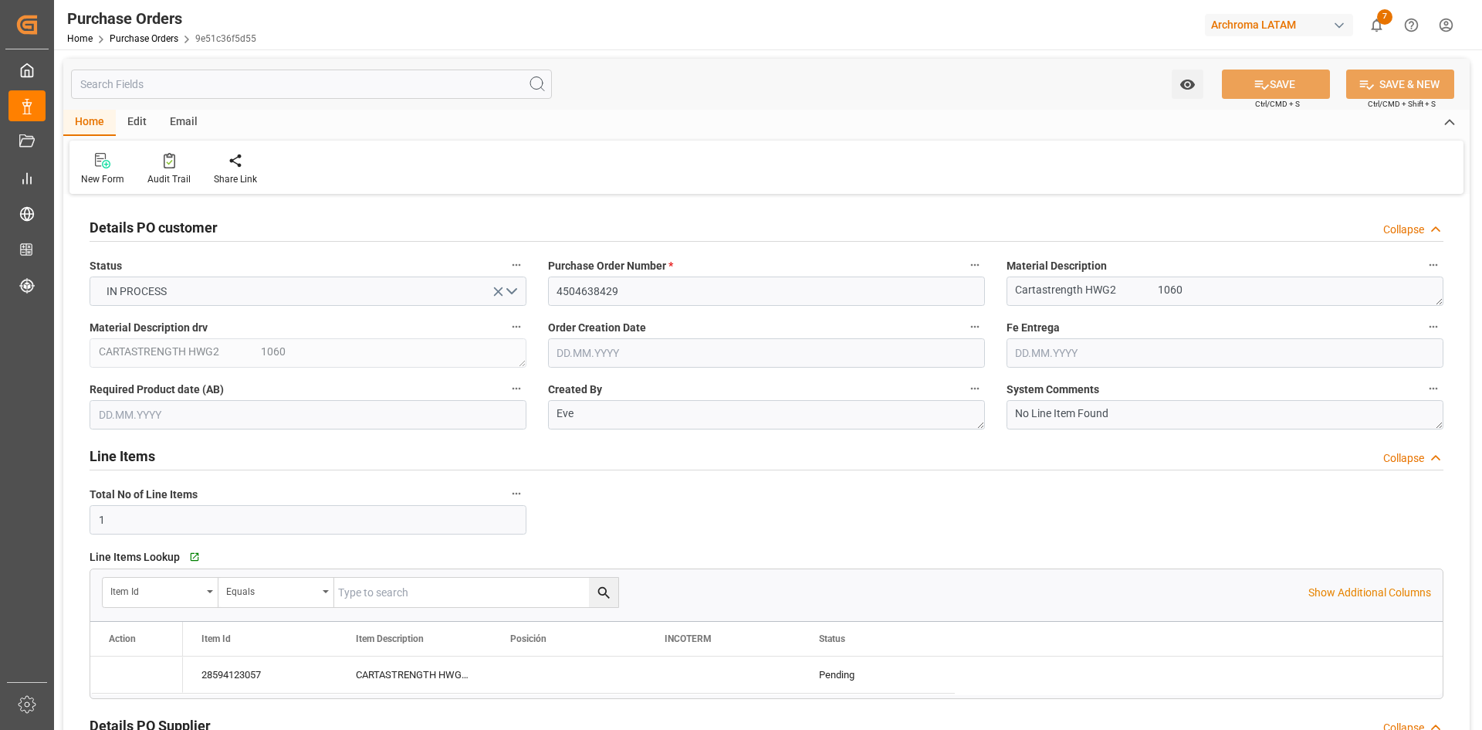
type input "[DATE]"
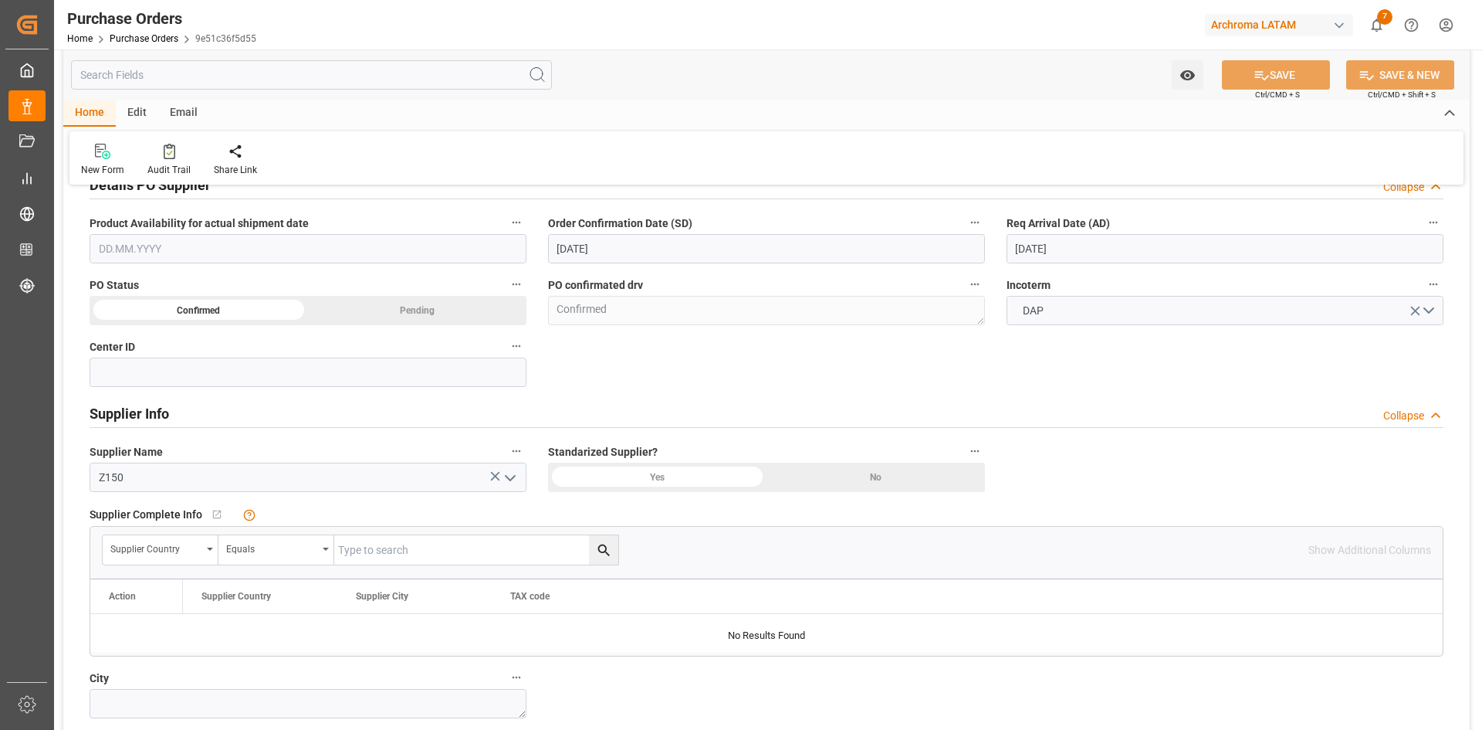
scroll to position [695, 0]
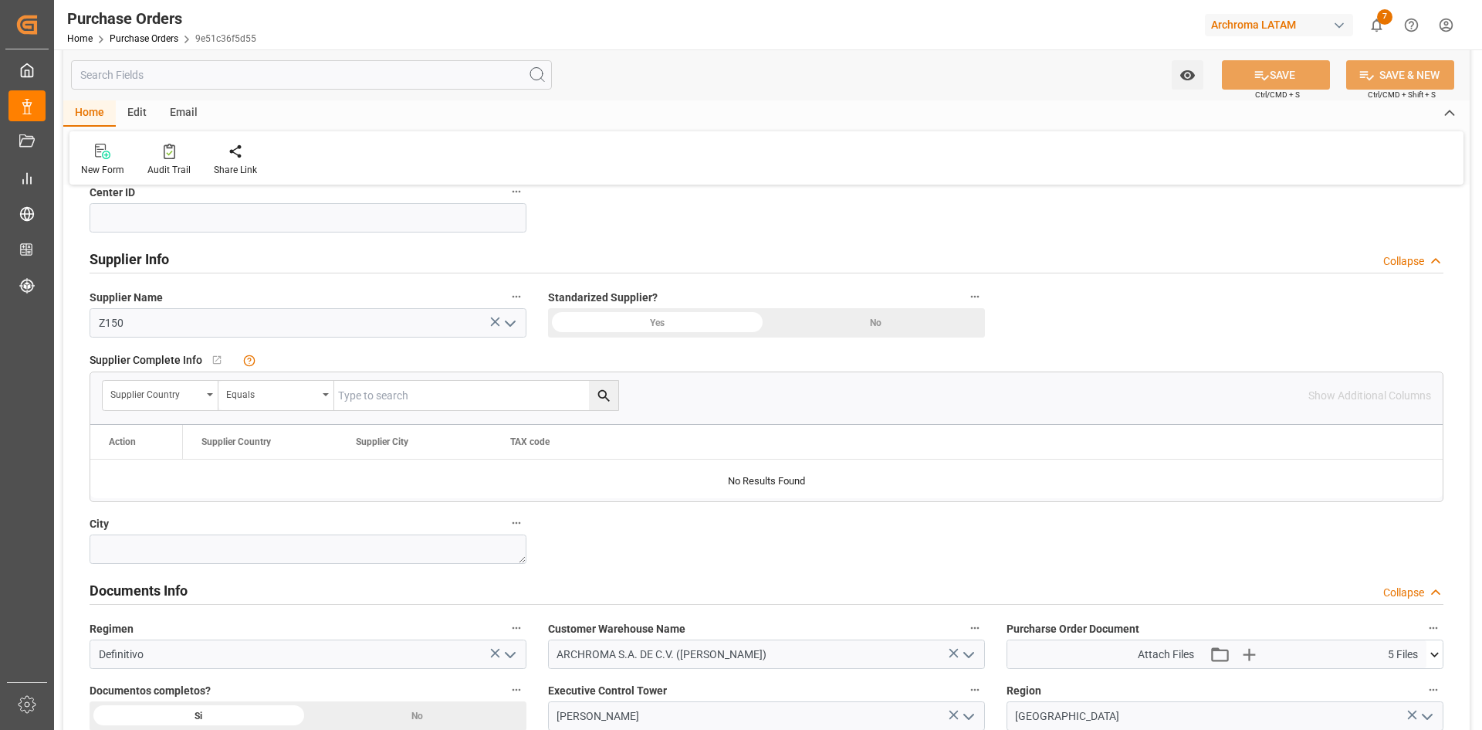
click at [504, 322] on icon "open menu" at bounding box center [510, 323] width 19 height 19
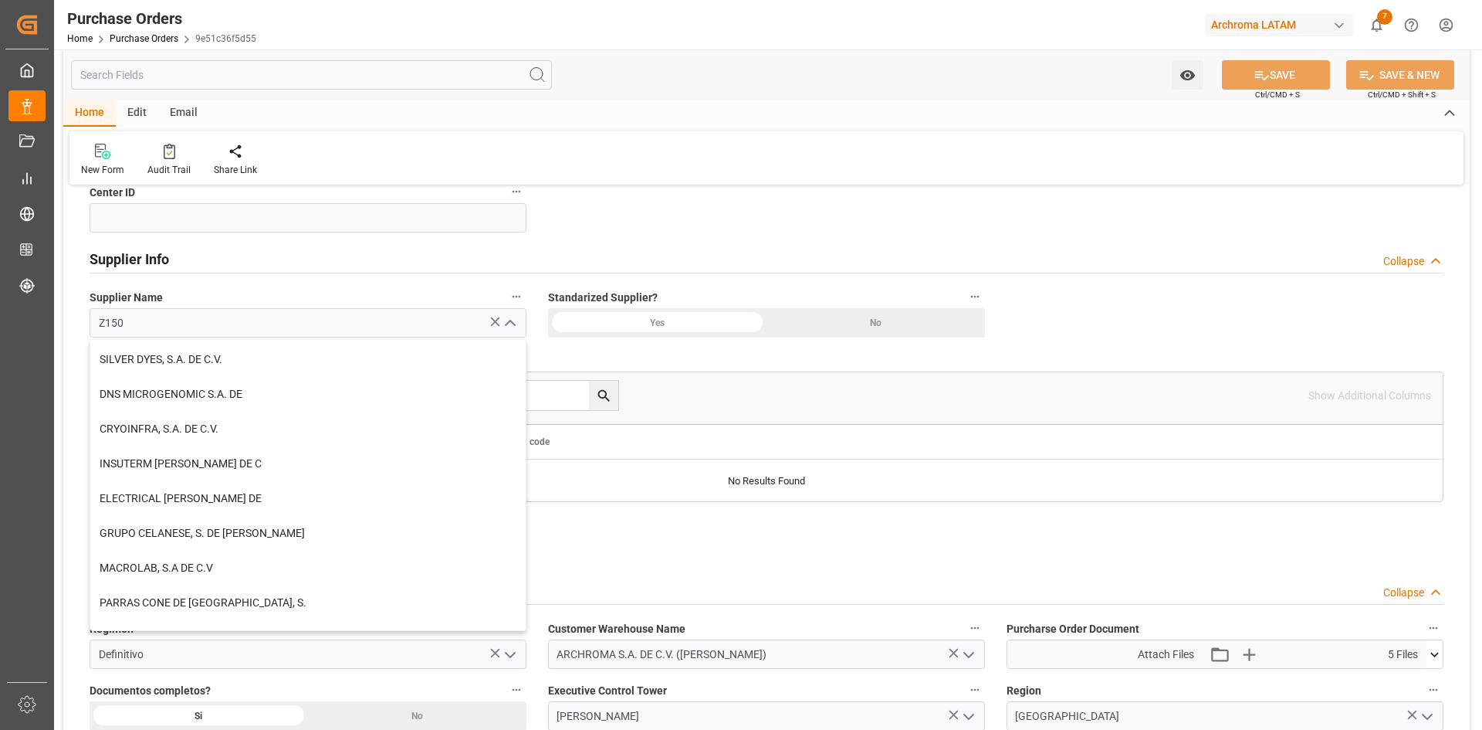
scroll to position [1313, 0]
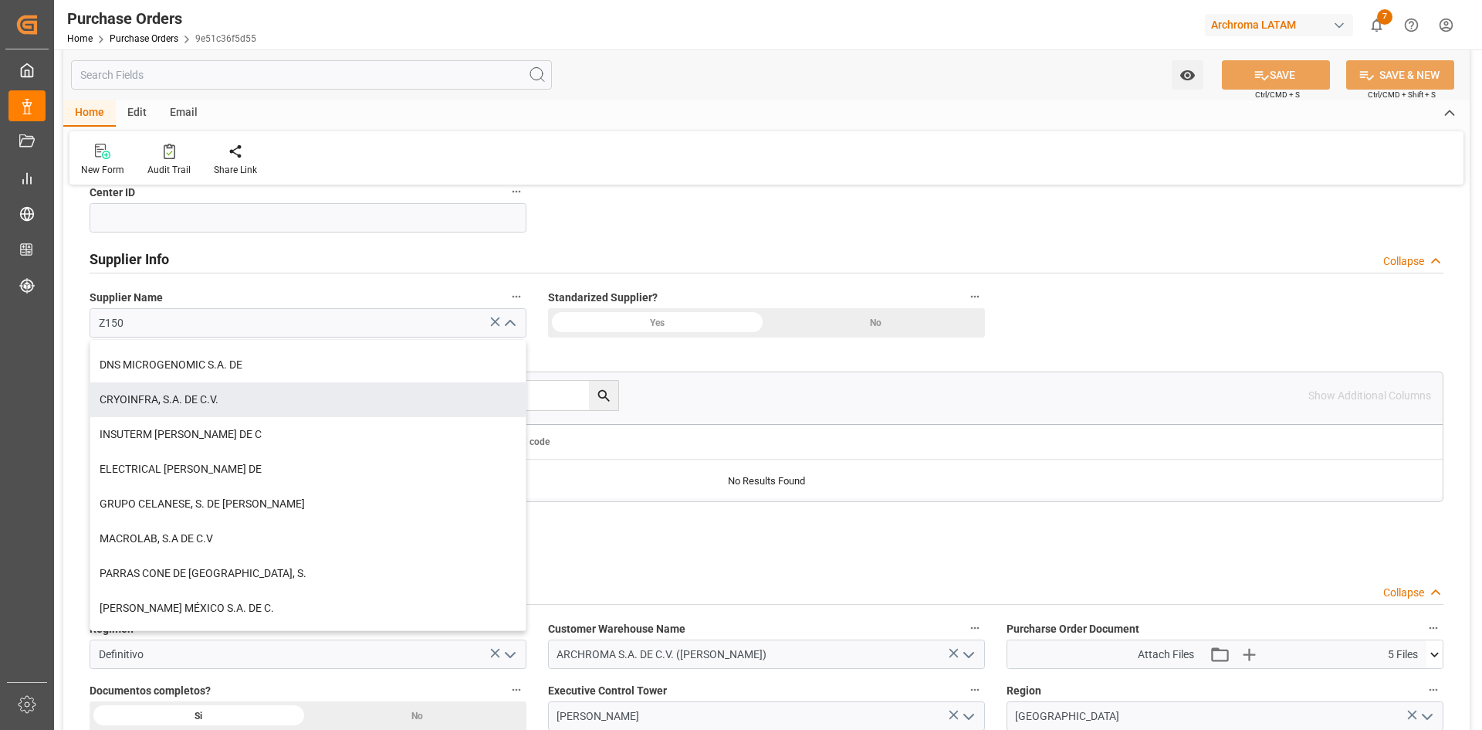
click at [1082, 317] on div "Details PO customer Collapse Status IN PROCESS Purchase Order Number * 45046384…" at bounding box center [766, 180] width 1407 height 1353
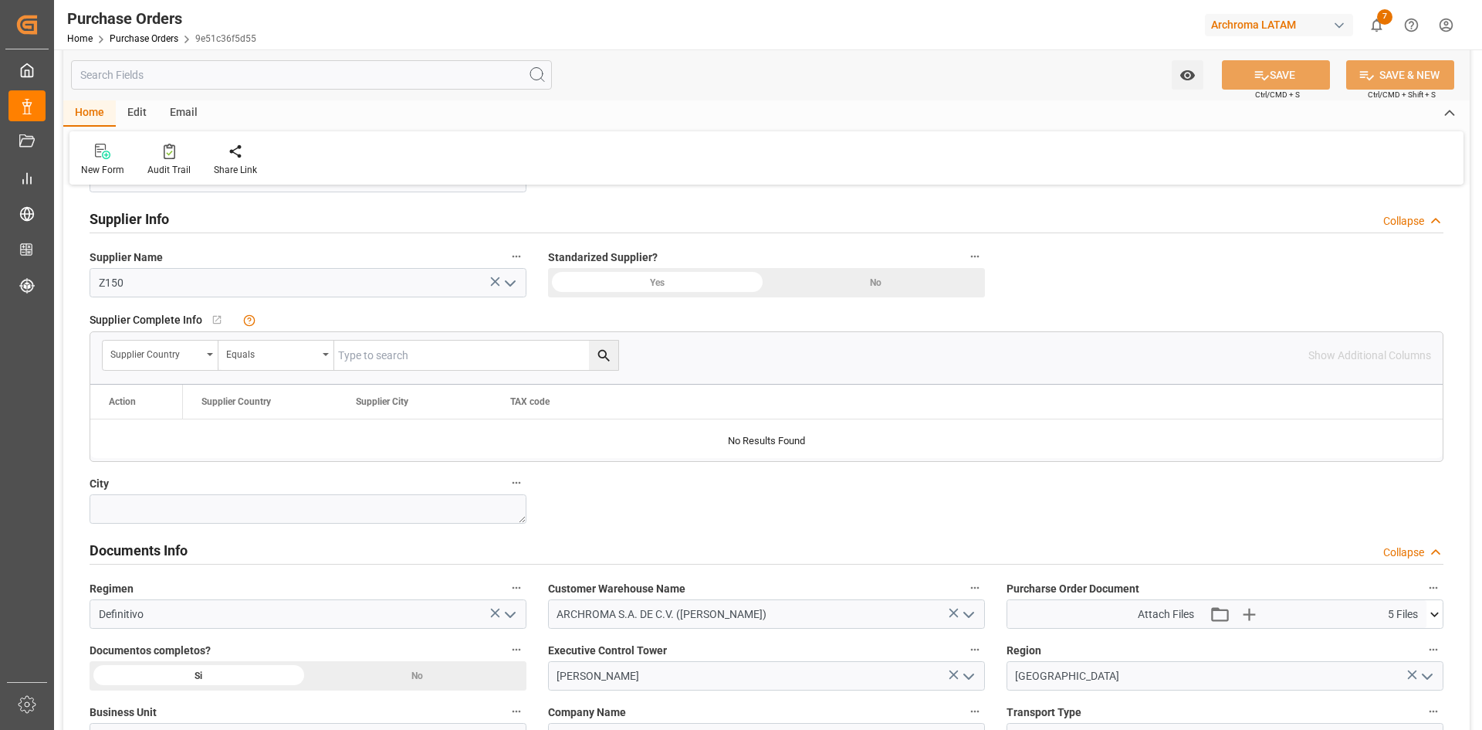
scroll to position [669, 0]
